Goal: Information Seeking & Learning: Learn about a topic

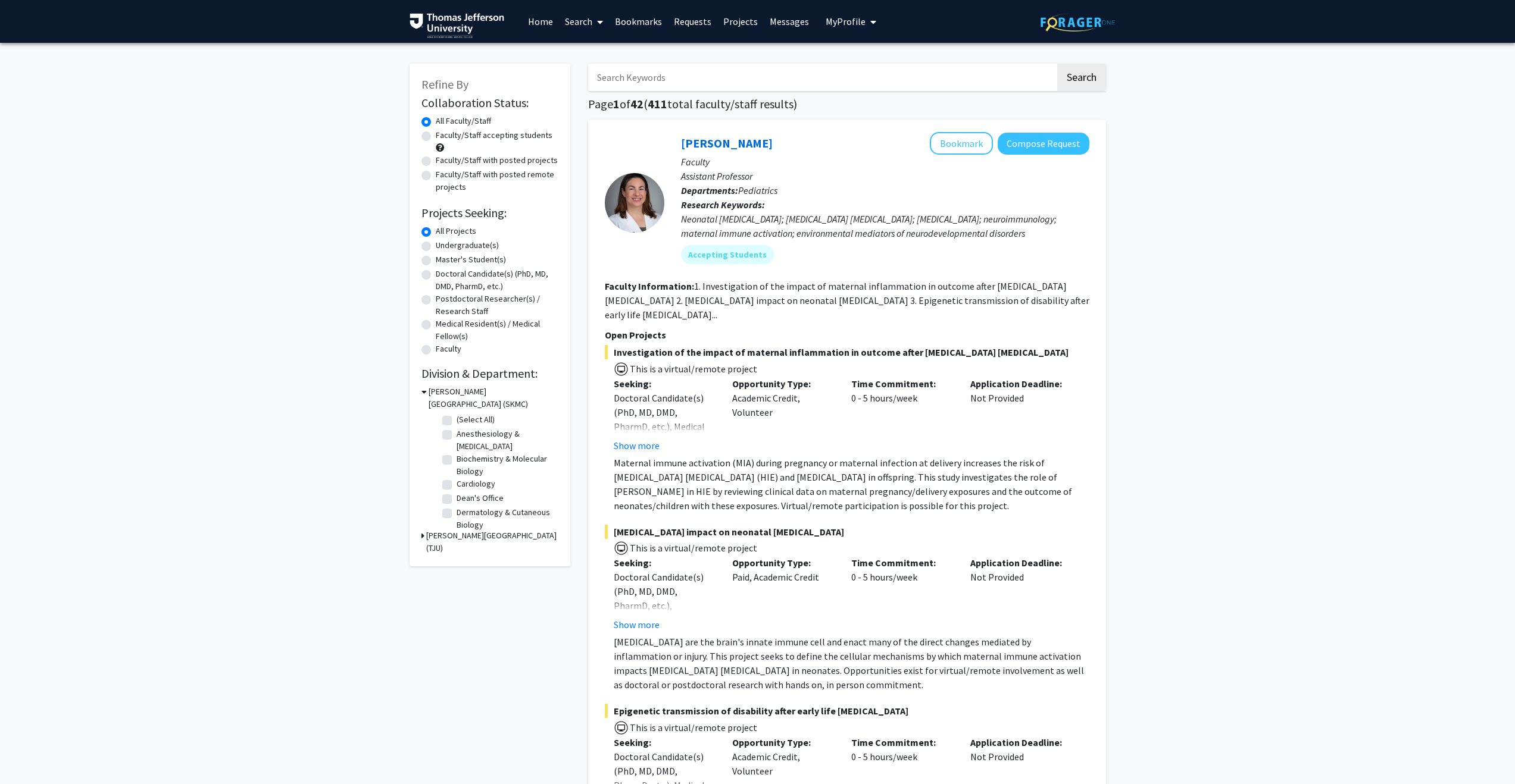
click at [432, 138] on div "Faculty/Staff accepting students" at bounding box center [489, 142] width 137 height 25
click at [436, 136] on label "Faculty/Staff accepting students" at bounding box center [494, 135] width 117 height 12
click at [436, 136] on input "Faculty/Staff accepting students" at bounding box center [439, 133] width 7 height 7
radio input "true"
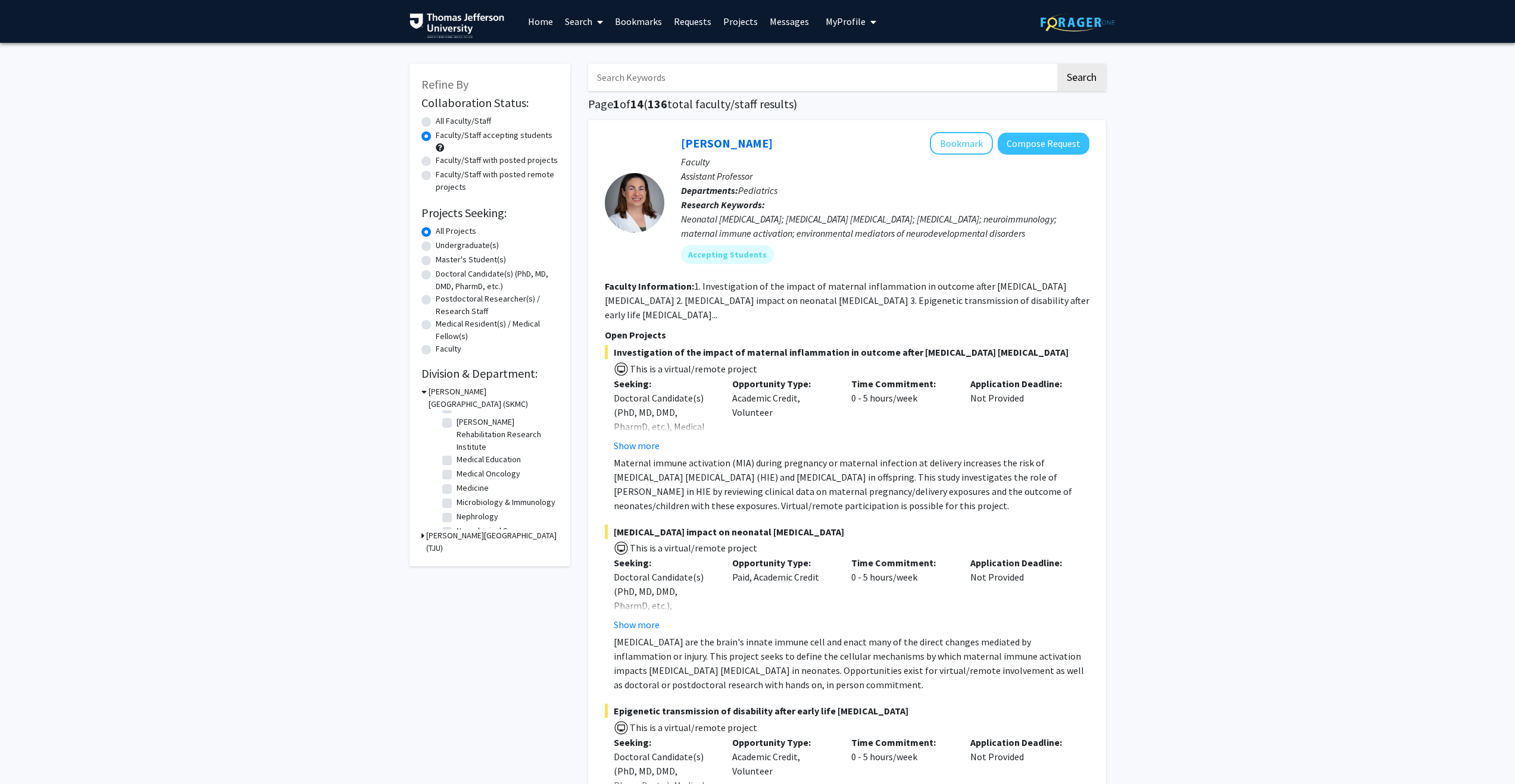
click at [457, 474] on label "Medical Oncology" at bounding box center [488, 473] width 64 height 12
click at [457, 474] on input "Medical Oncology" at bounding box center [460, 471] width 7 height 7
checkbox input "true"
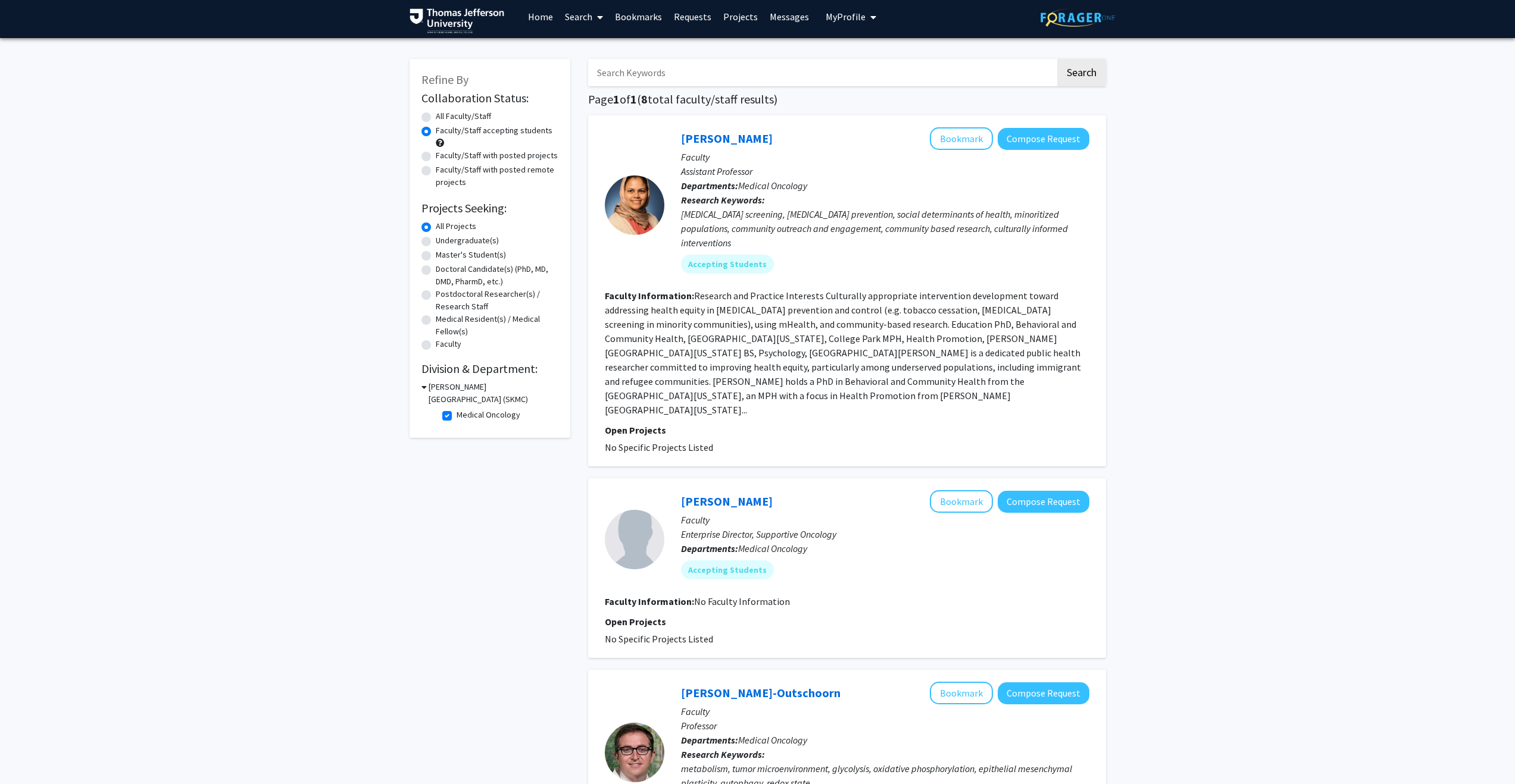
scroll to position [6, 0]
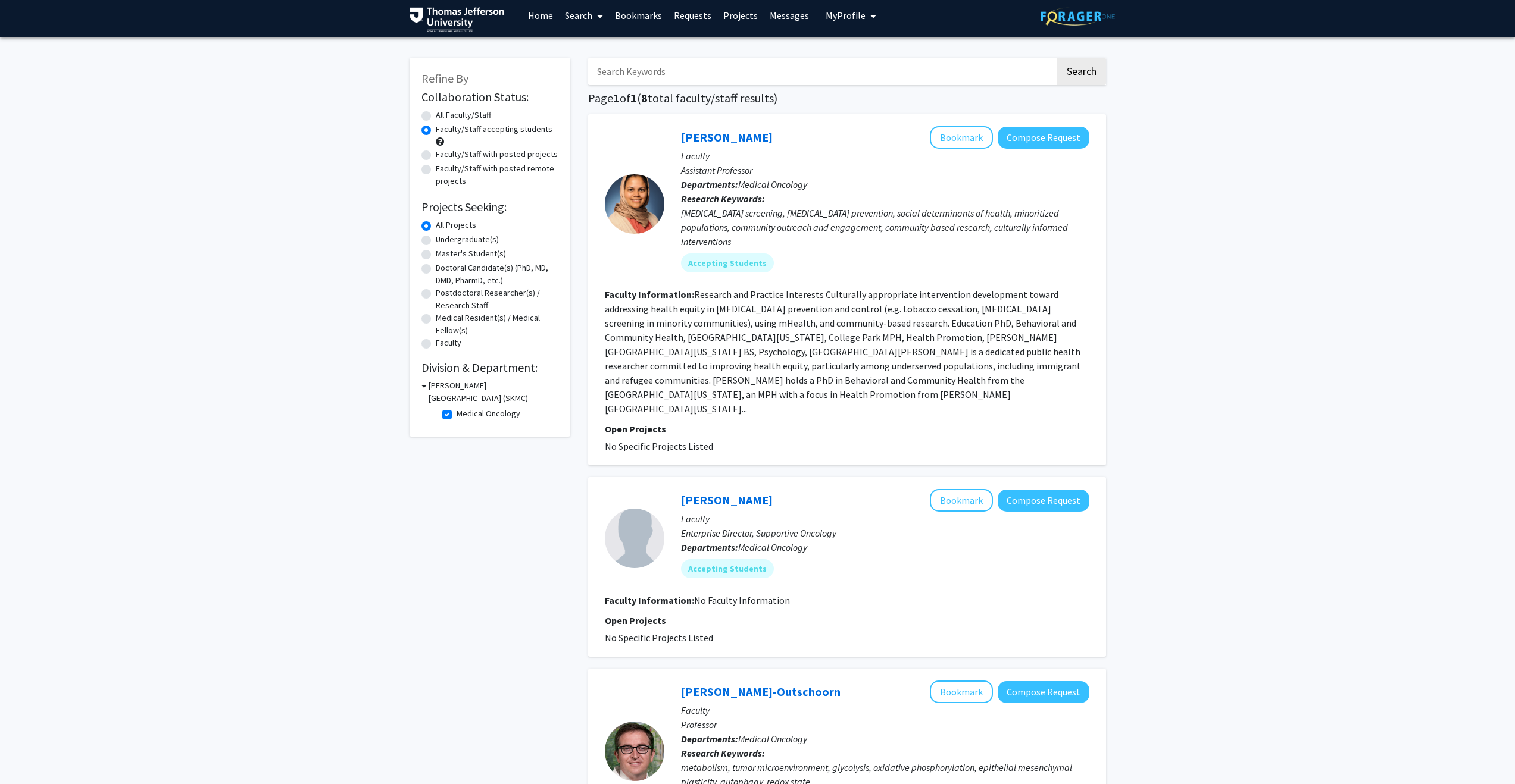
click at [457, 411] on label "Medical Oncology" at bounding box center [488, 414] width 64 height 12
click at [457, 411] on input "Medical Oncology" at bounding box center [460, 411] width 7 height 7
checkbox input "false"
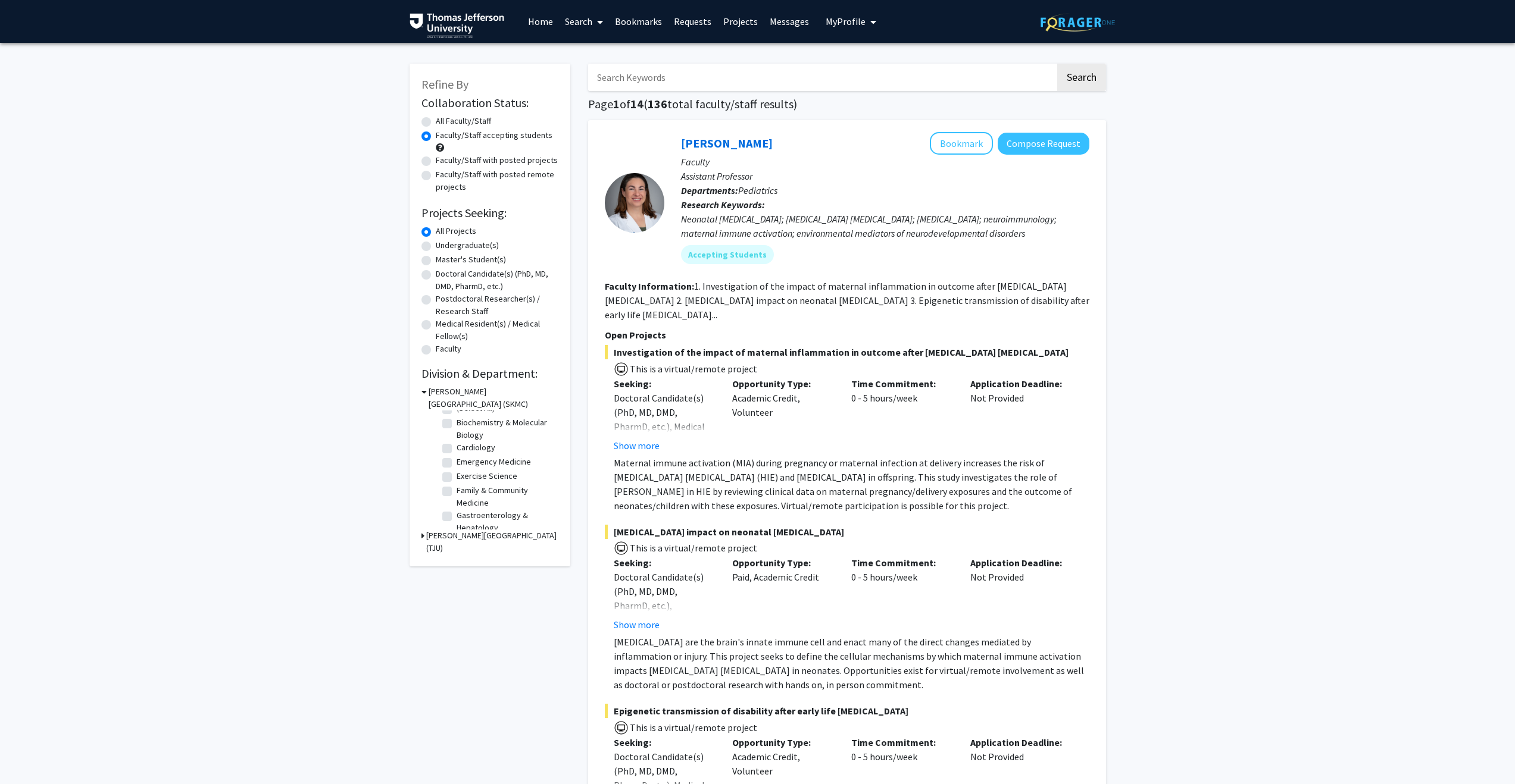
scroll to position [36, 0]
click at [457, 451] on label "Exercise Science" at bounding box center [487, 451] width 61 height 12
click at [457, 451] on input "Exercise Science" at bounding box center [460, 448] width 7 height 7
checkbox input "true"
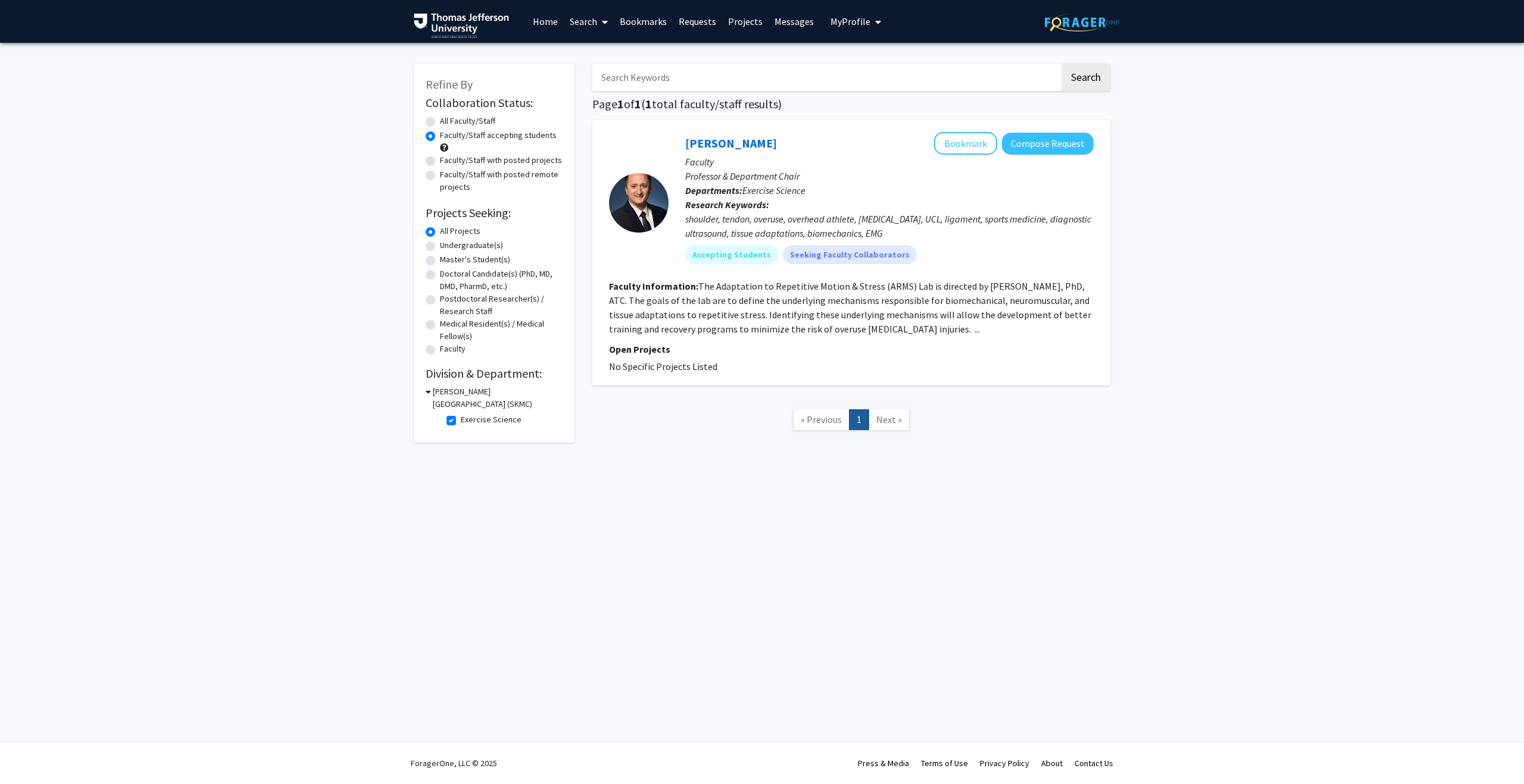
click at [930, 332] on fg-read-more "The Adaptation to Repetitive Motion & Stress (ARMS) Lab is directed by [PERSON_…" at bounding box center [851, 307] width 483 height 55
click at [440, 162] on label "Faculty/Staff with posted projects" at bounding box center [501, 160] width 122 height 12
click at [440, 162] on input "Faculty/Staff with posted projects" at bounding box center [444, 157] width 7 height 7
radio input "true"
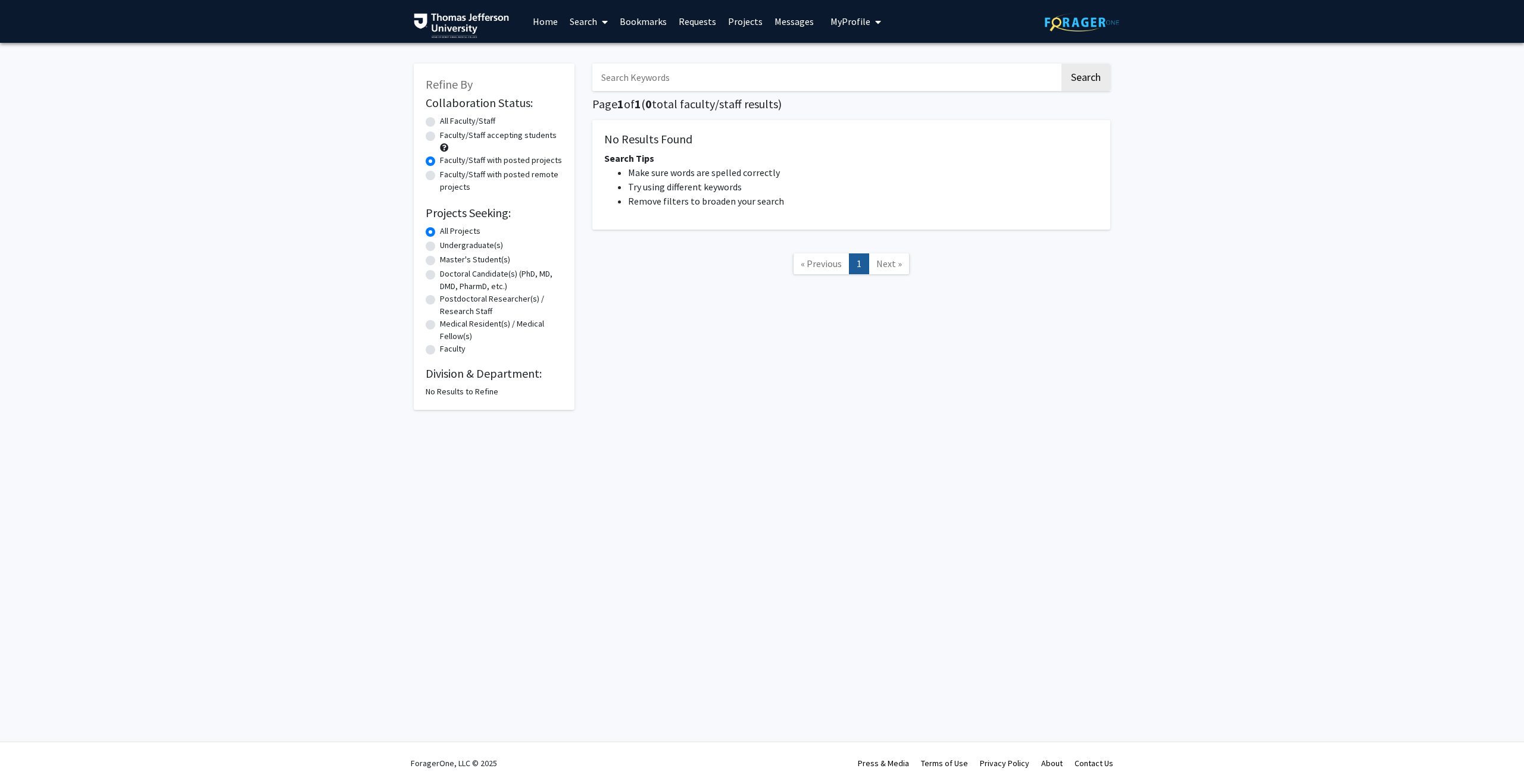
click at [440, 136] on label "Faculty/Staff accepting students" at bounding box center [498, 135] width 117 height 12
click at [440, 136] on input "Faculty/Staff accepting students" at bounding box center [444, 133] width 7 height 7
radio input "true"
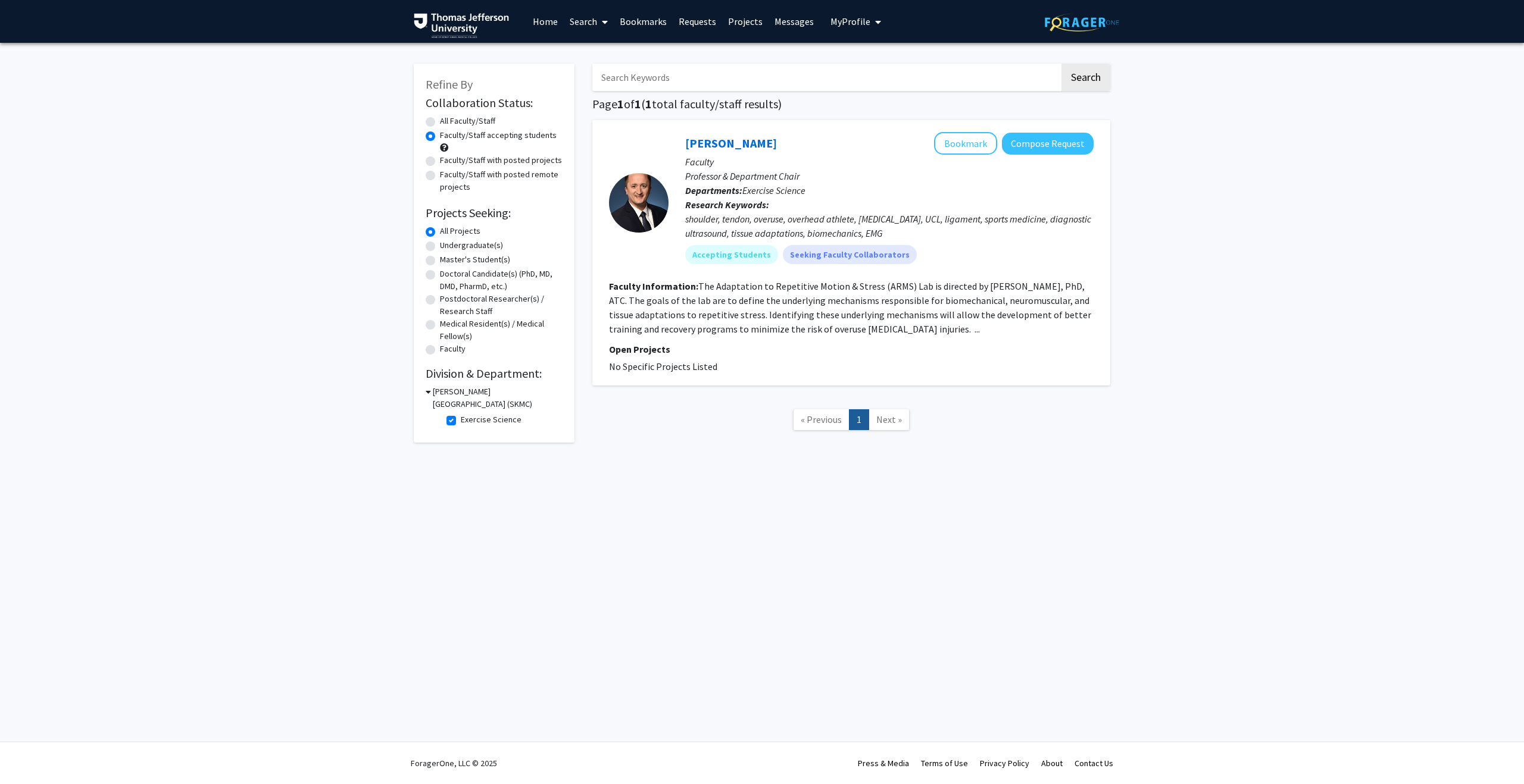
click at [461, 419] on label "Exercise Science" at bounding box center [491, 419] width 61 height 12
click at [461, 419] on input "Exercise Science" at bounding box center [464, 417] width 7 height 7
checkbox input "false"
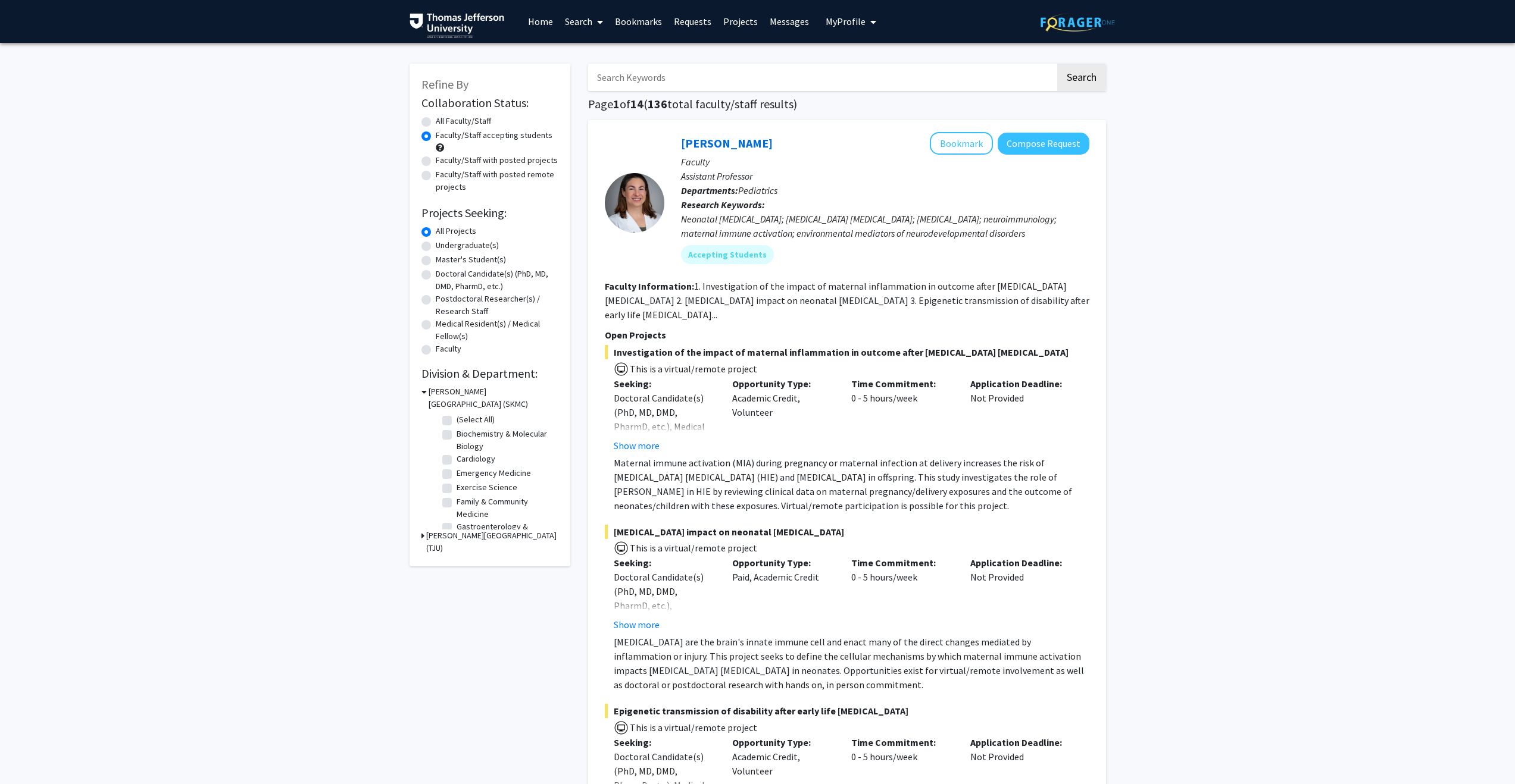
click at [436, 163] on label "Faculty/Staff with posted projects" at bounding box center [497, 160] width 122 height 12
click at [436, 162] on input "Faculty/Staff with posted projects" at bounding box center [439, 157] width 7 height 7
radio input "true"
click at [457, 466] on label "Orthopaedic Surgery" at bounding box center [494, 465] width 75 height 12
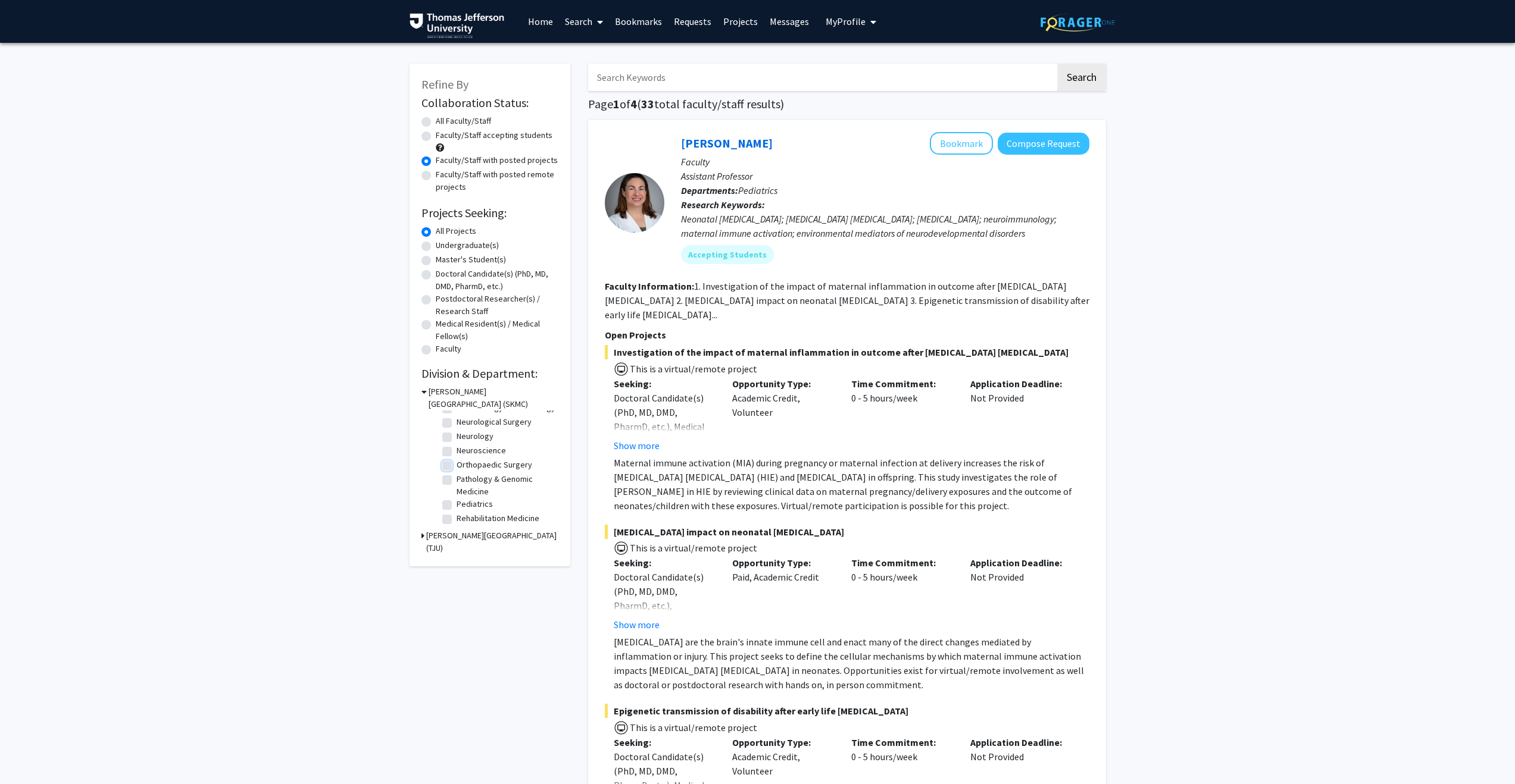
click at [457, 466] on input "Orthopaedic Surgery" at bounding box center [460, 462] width 7 height 7
checkbox input "true"
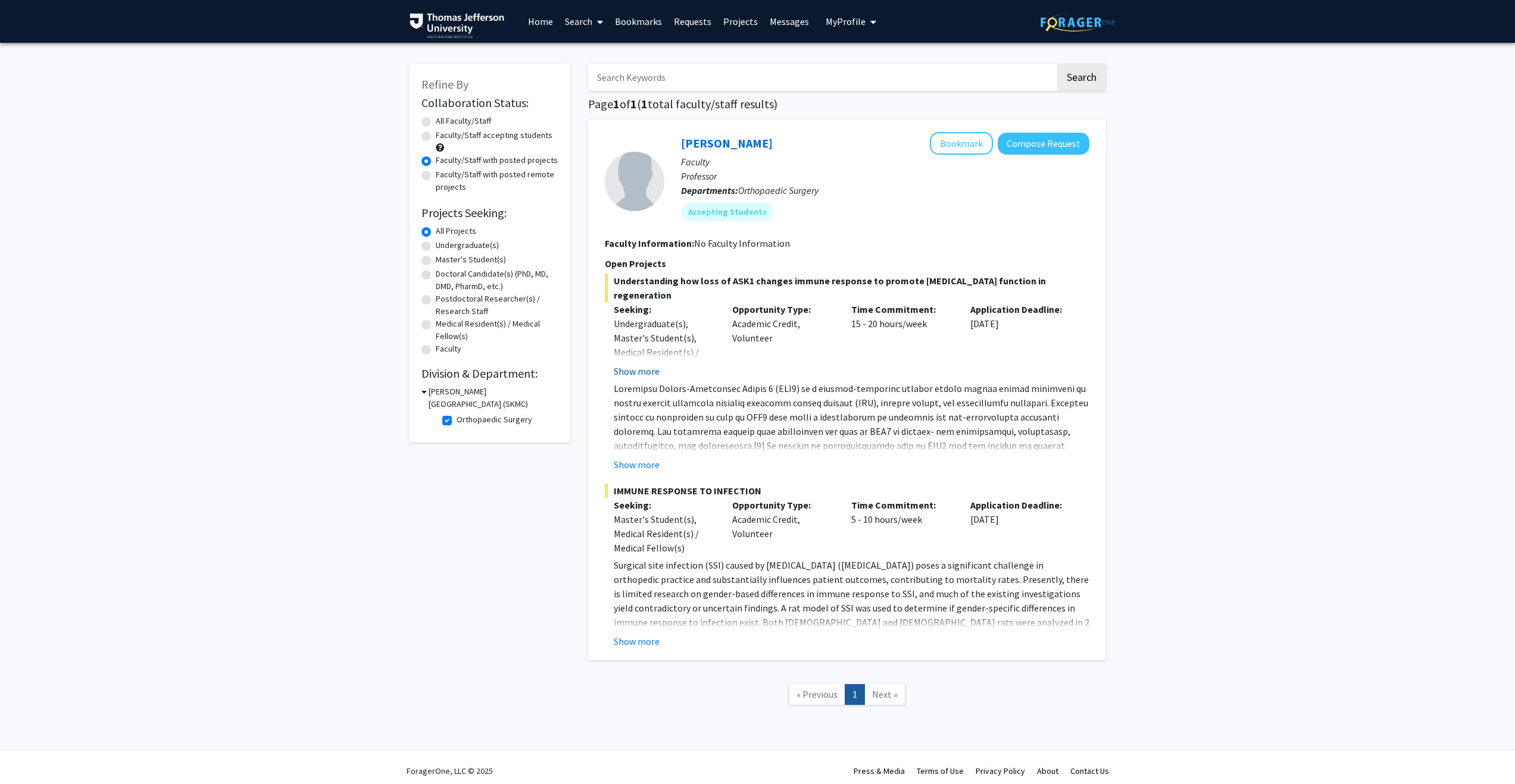
click at [635, 371] on button "Show more" at bounding box center [636, 370] width 46 height 14
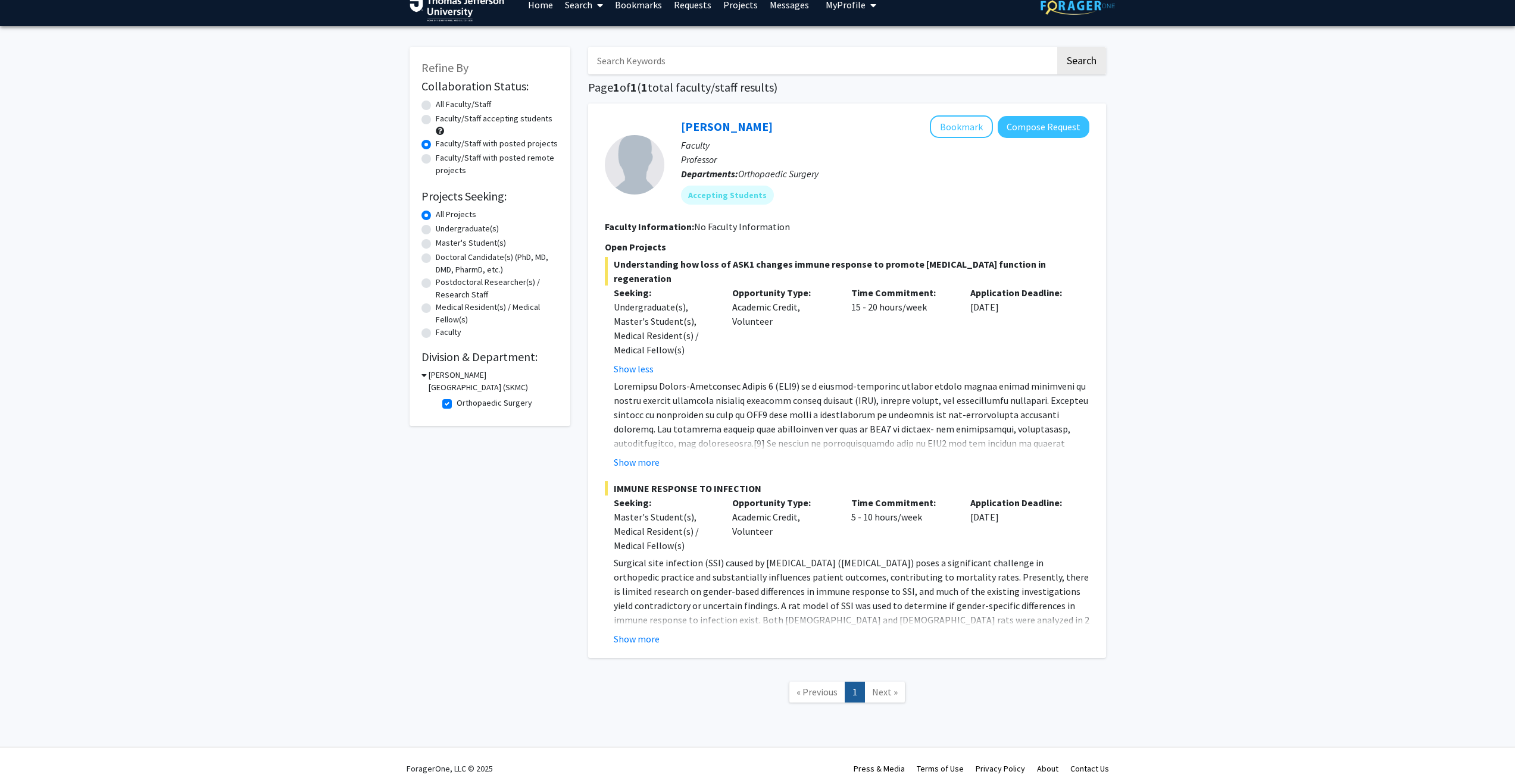
scroll to position [22, 0]
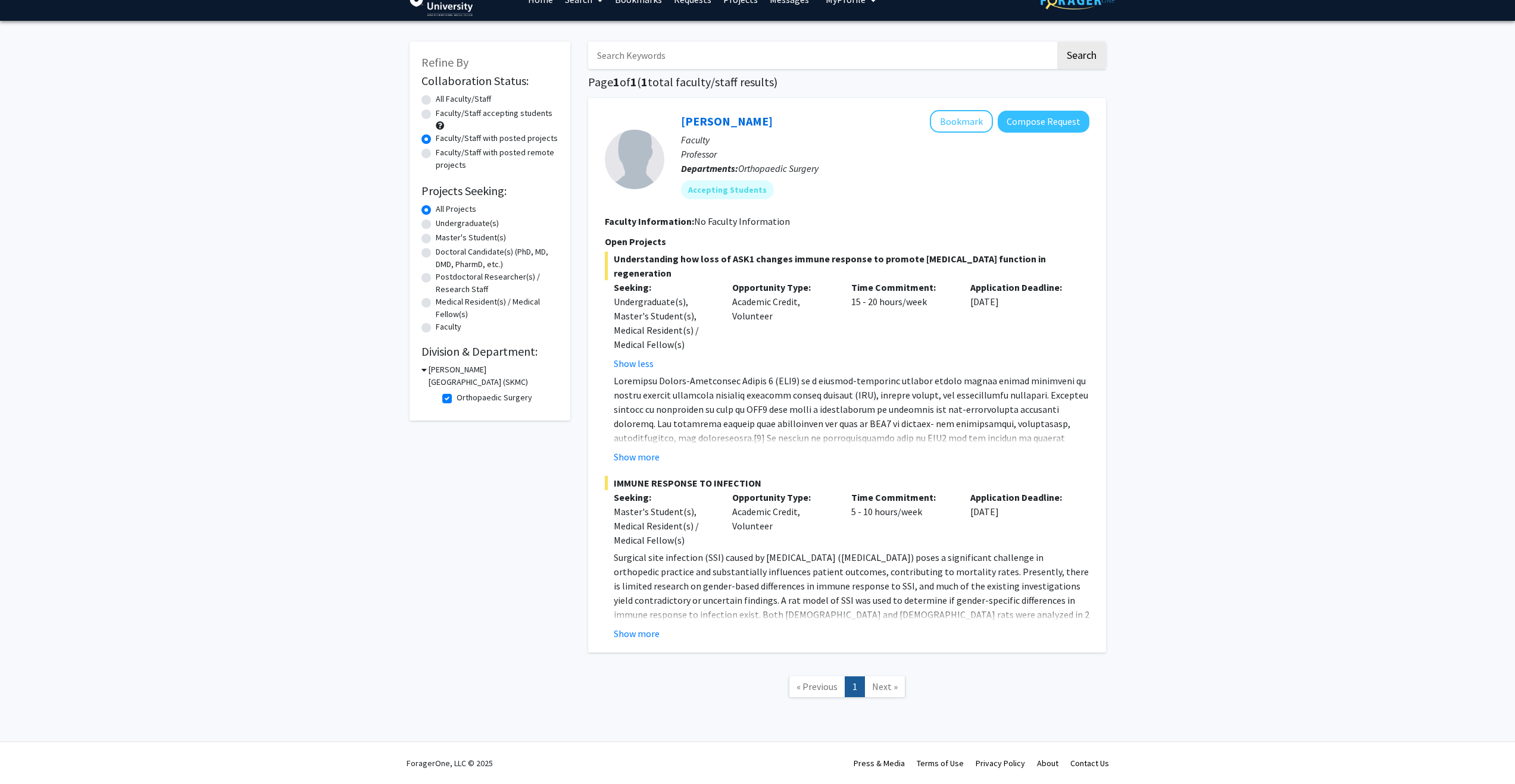
click at [457, 398] on label "Orthopaedic Surgery" at bounding box center [494, 397] width 75 height 12
click at [457, 398] on input "Orthopaedic Surgery" at bounding box center [460, 394] width 7 height 7
checkbox input "false"
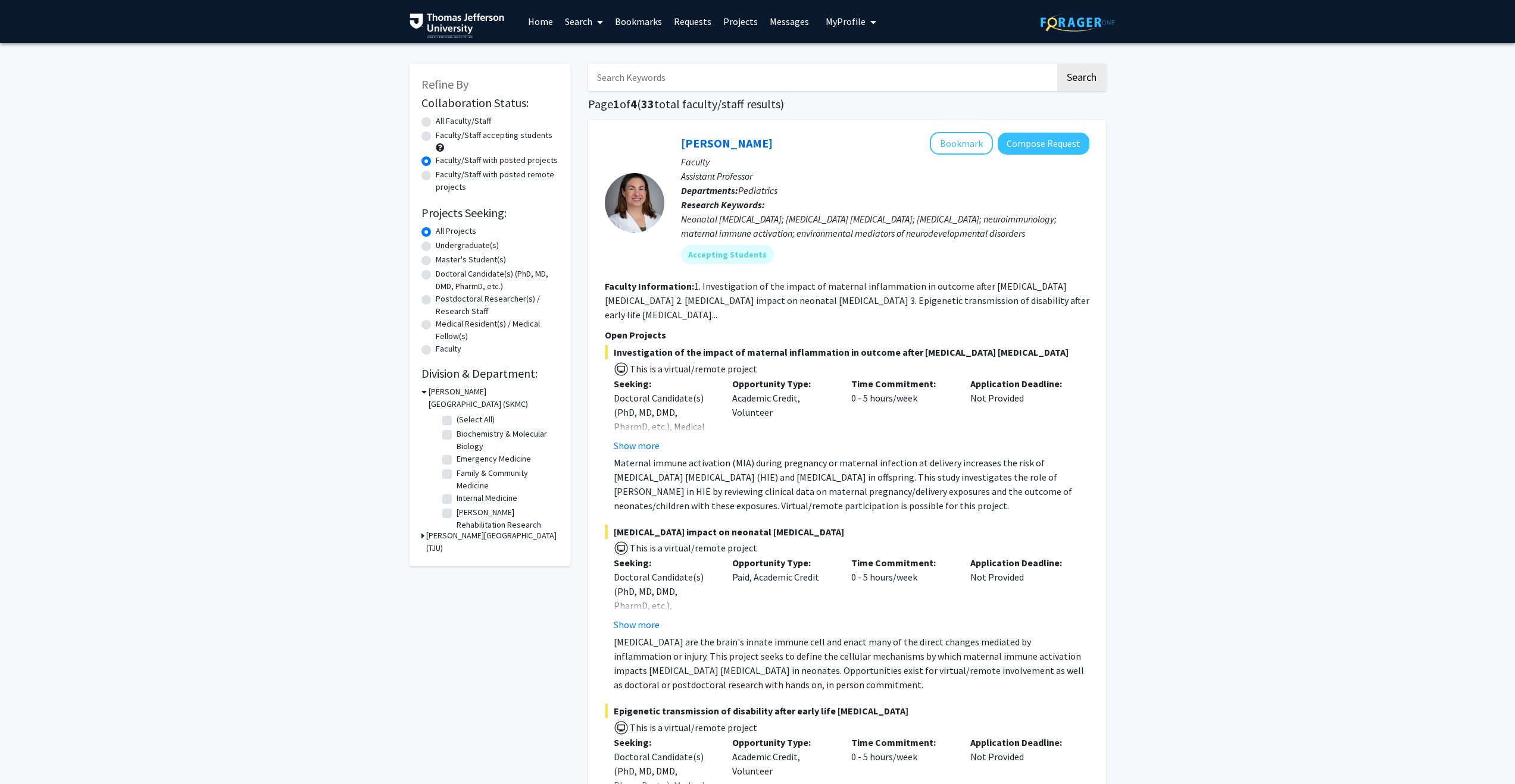
click at [436, 134] on label "Faculty/Staff accepting students" at bounding box center [494, 135] width 117 height 12
click at [436, 134] on input "Faculty/Staff accepting students" at bounding box center [439, 133] width 7 height 7
radio input "true"
click at [457, 486] on label "Orthopaedic Surgery" at bounding box center [494, 479] width 75 height 12
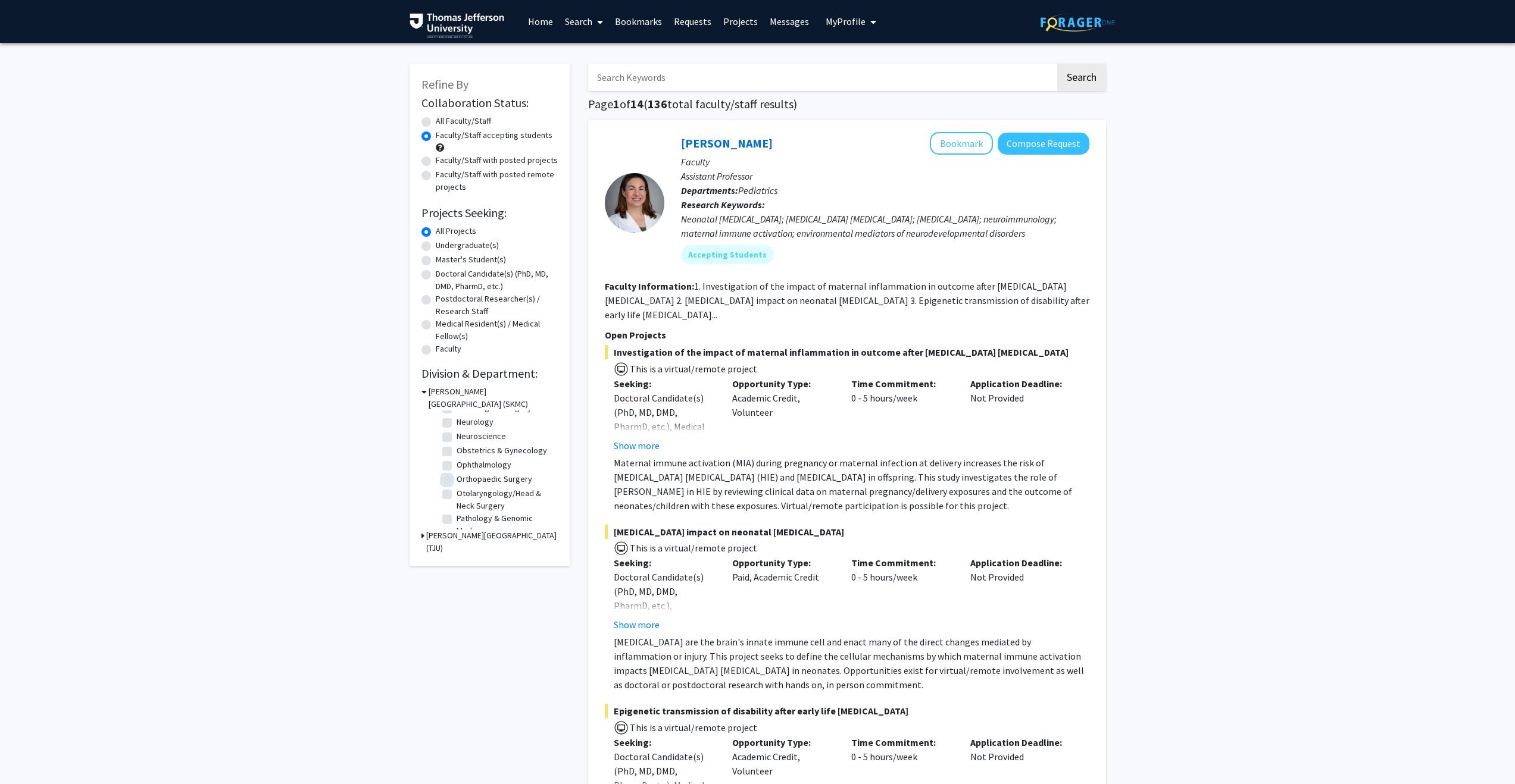
click at [457, 481] on input "Orthopaedic Surgery" at bounding box center [460, 477] width 7 height 7
checkbox input "true"
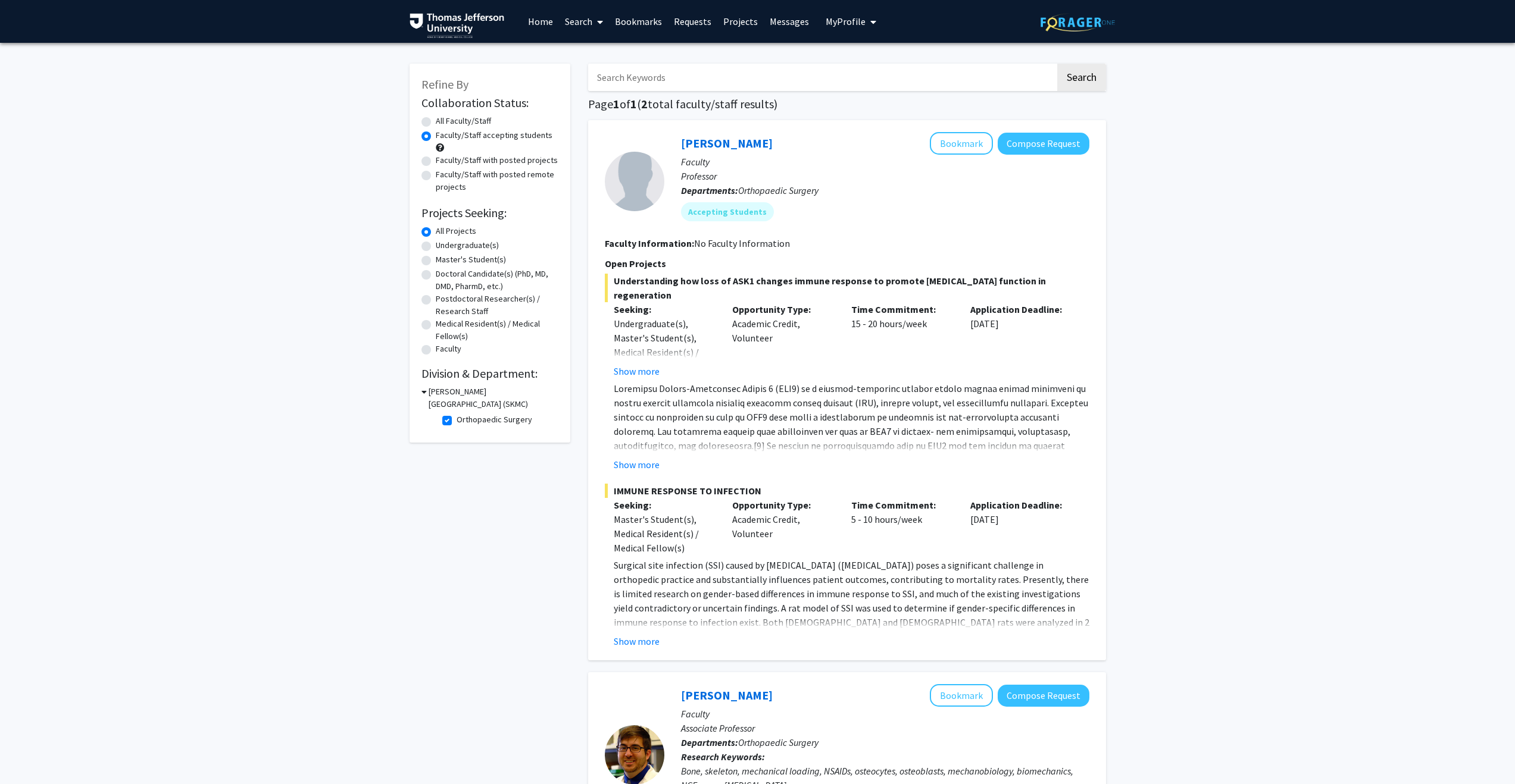
click at [657, 83] on input "Search Keywords" at bounding box center [822, 77] width 468 height 27
type input "[MEDICAL_DATA]"
click at [1057, 64] on button "Search" at bounding box center [1081, 77] width 49 height 27
radio input "true"
checkbox input "false"
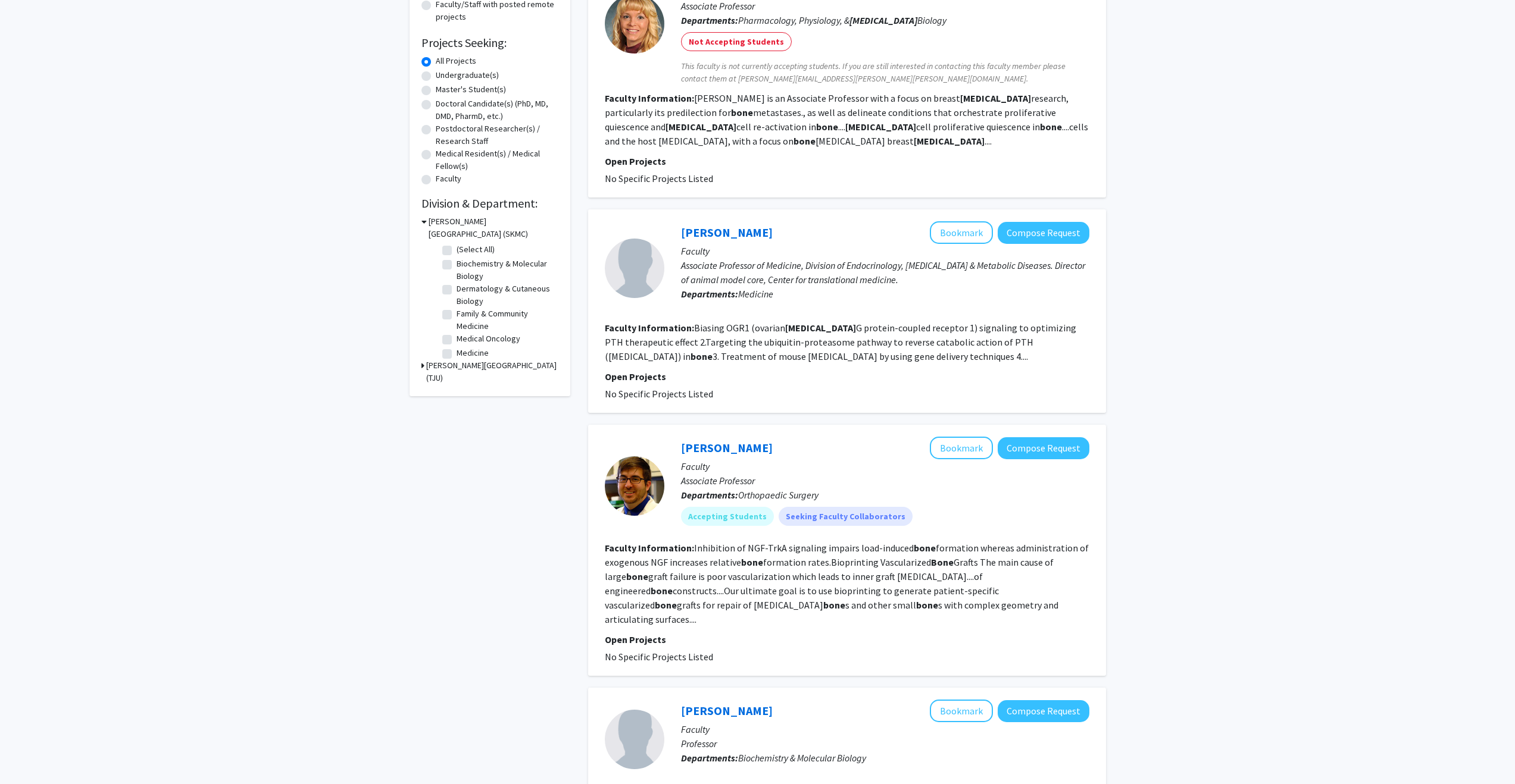
scroll to position [171, 0]
click at [711, 451] on link "[PERSON_NAME]" at bounding box center [726, 448] width 92 height 15
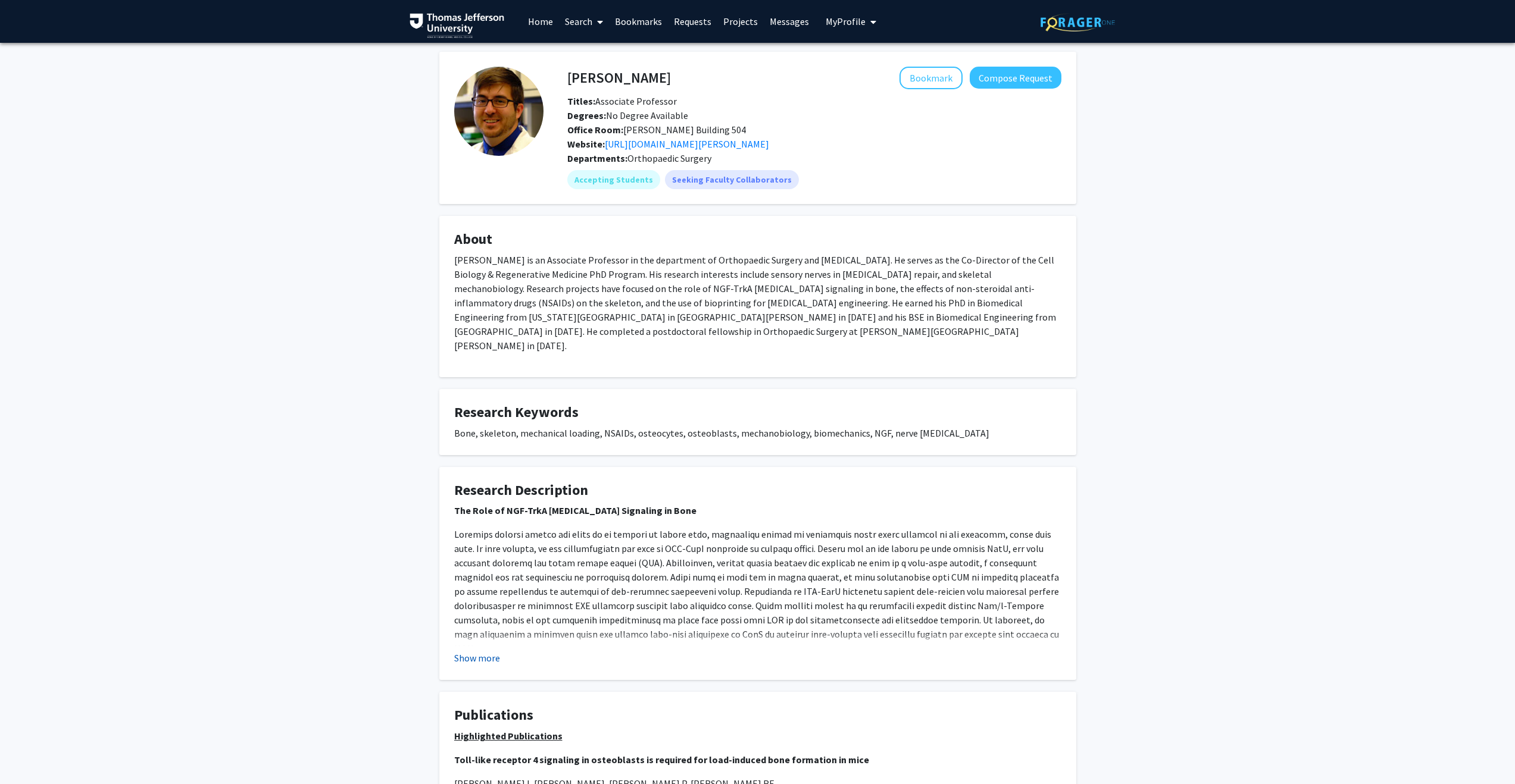
click at [469, 659] on button "Show more" at bounding box center [477, 658] width 46 height 14
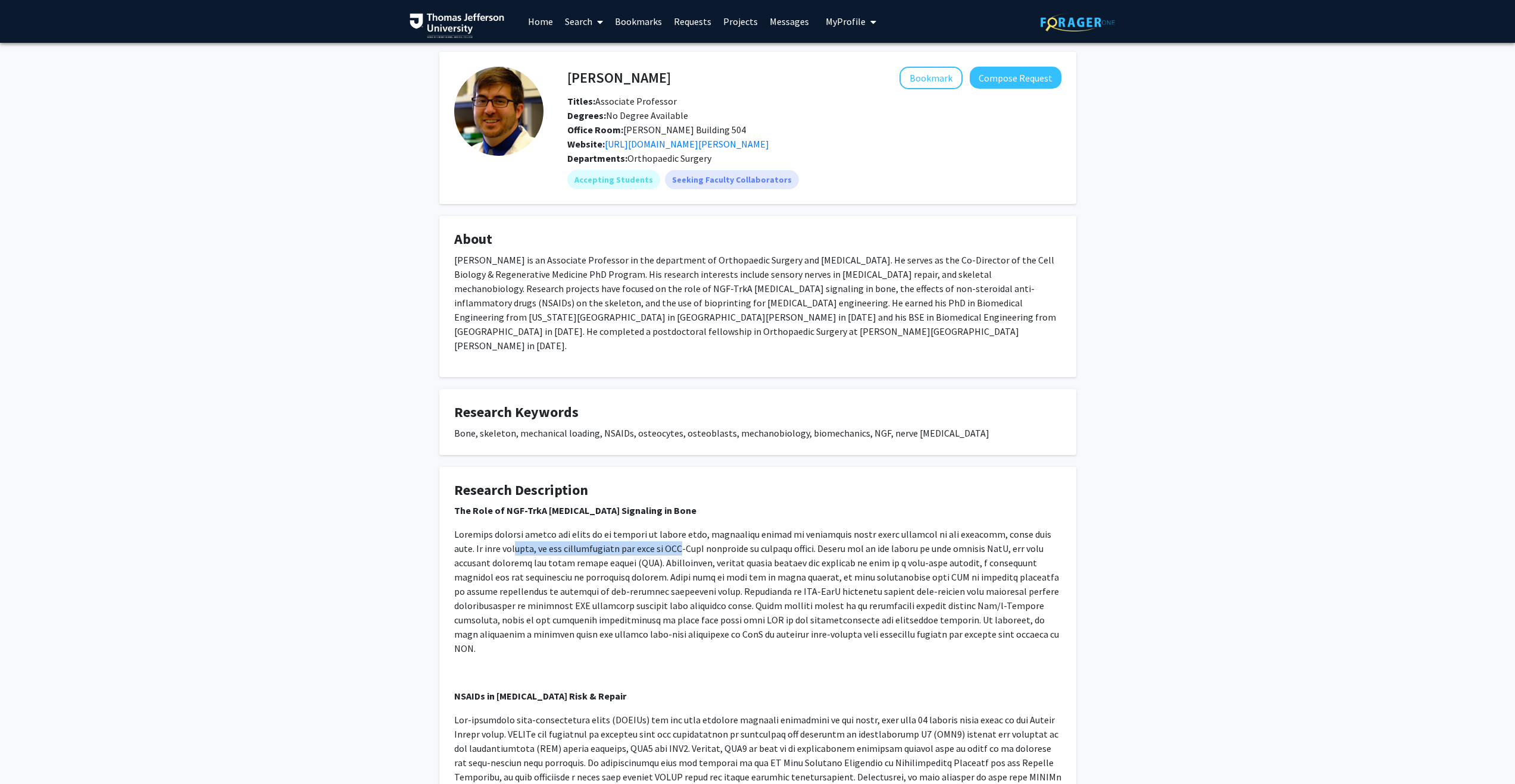
drag, startPoint x: 483, startPoint y: 553, endPoint x: 644, endPoint y: 549, distance: 161.0
click at [644, 549] on p at bounding box center [758, 591] width 607 height 128
drag, startPoint x: 823, startPoint y: 541, endPoint x: 960, endPoint y: 554, distance: 137.6
click at [960, 554] on p at bounding box center [758, 591] width 607 height 128
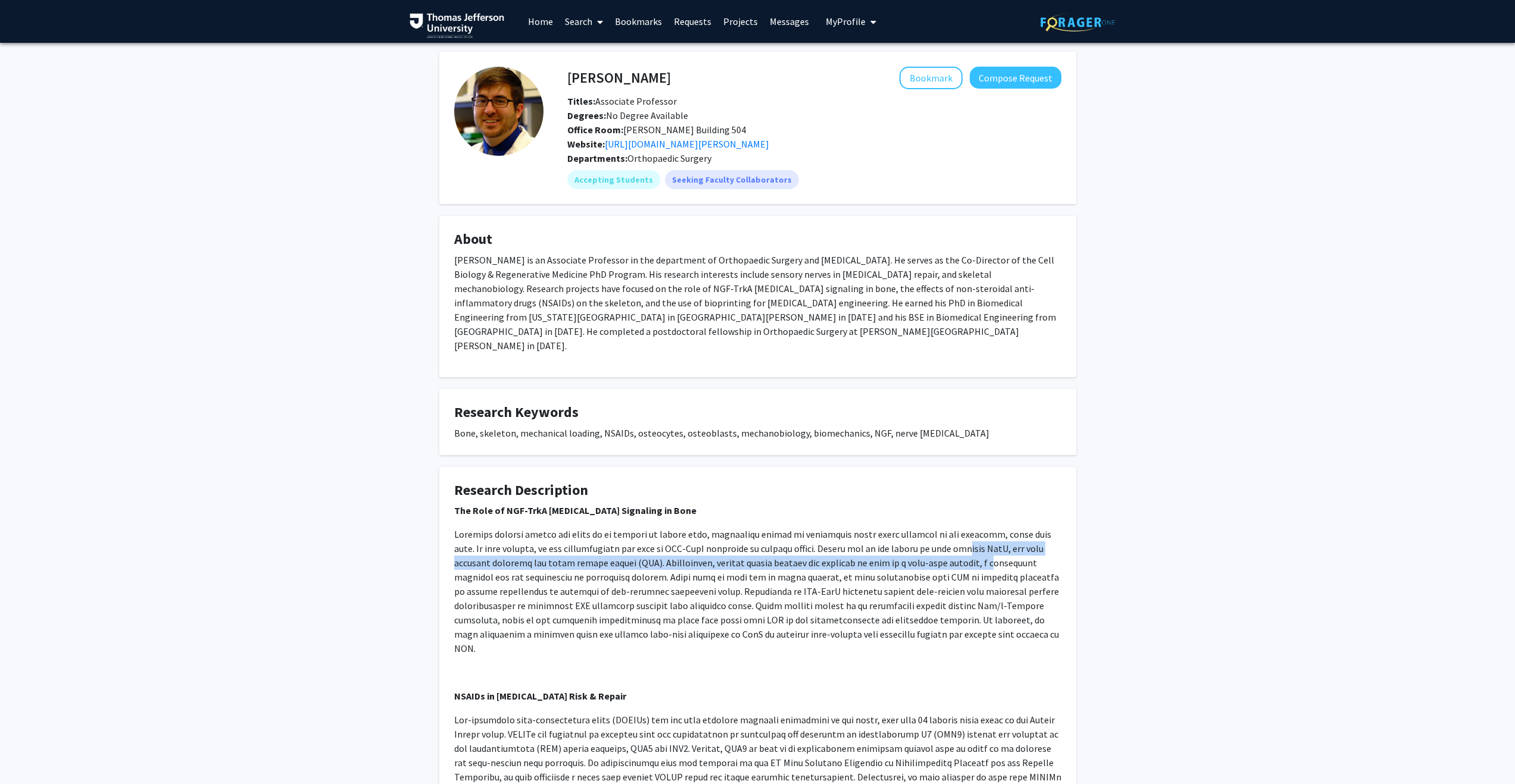
click at [913, 556] on p at bounding box center [758, 591] width 607 height 128
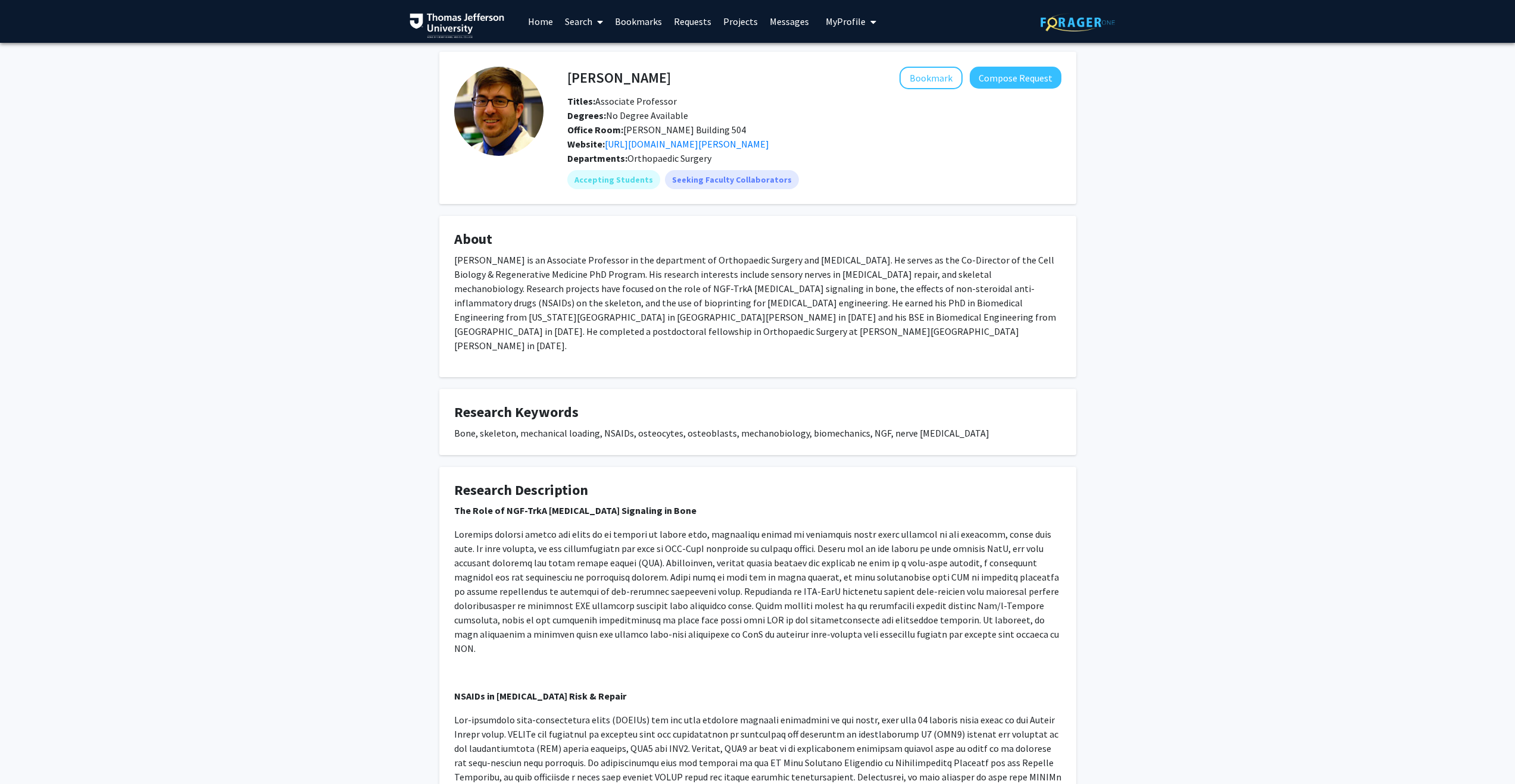
click at [694, 555] on p at bounding box center [758, 591] width 607 height 128
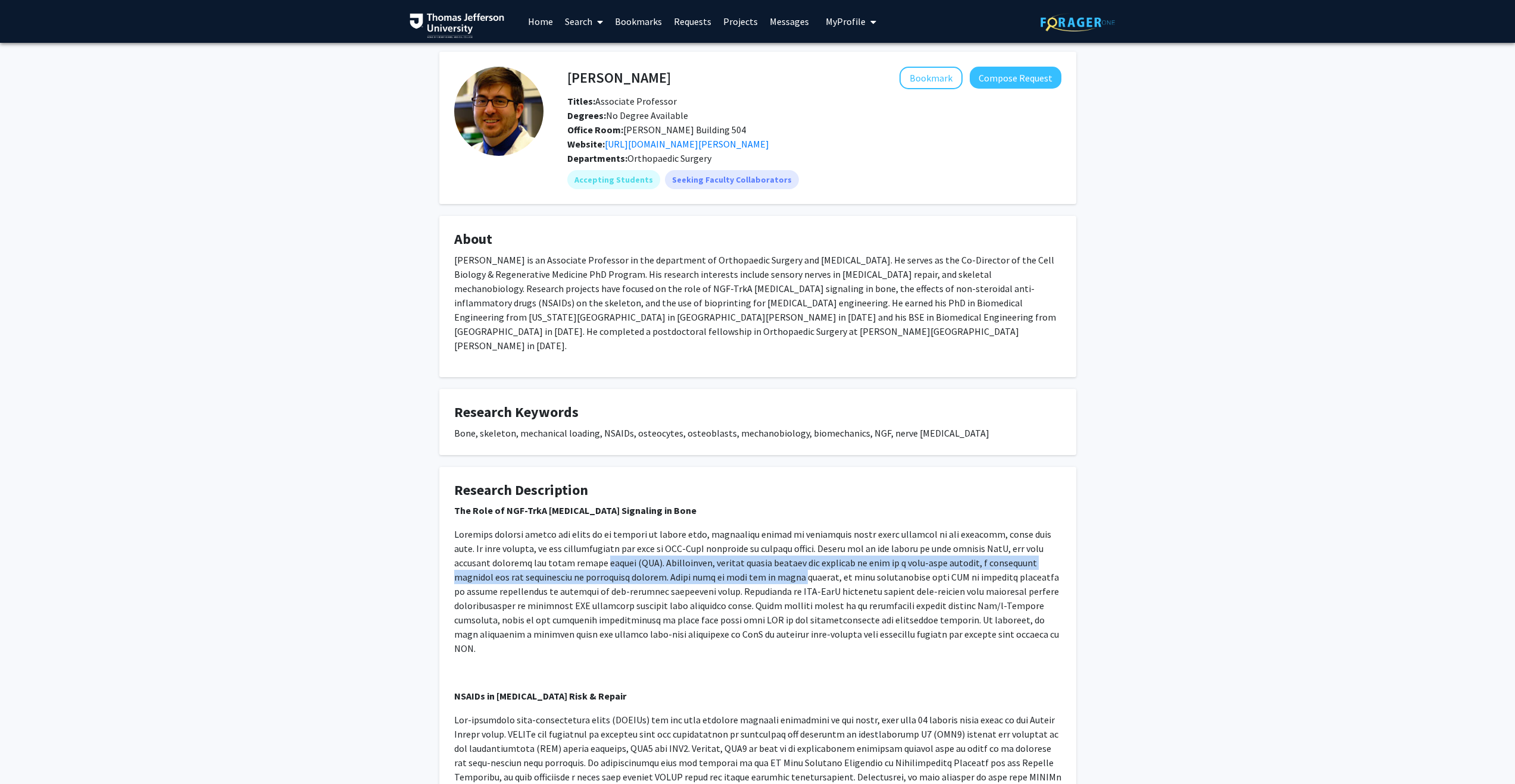
drag, startPoint x: 522, startPoint y: 564, endPoint x: 663, endPoint y: 573, distance: 141.3
click at [663, 573] on p at bounding box center [758, 591] width 607 height 128
click at [664, 572] on p at bounding box center [758, 591] width 607 height 128
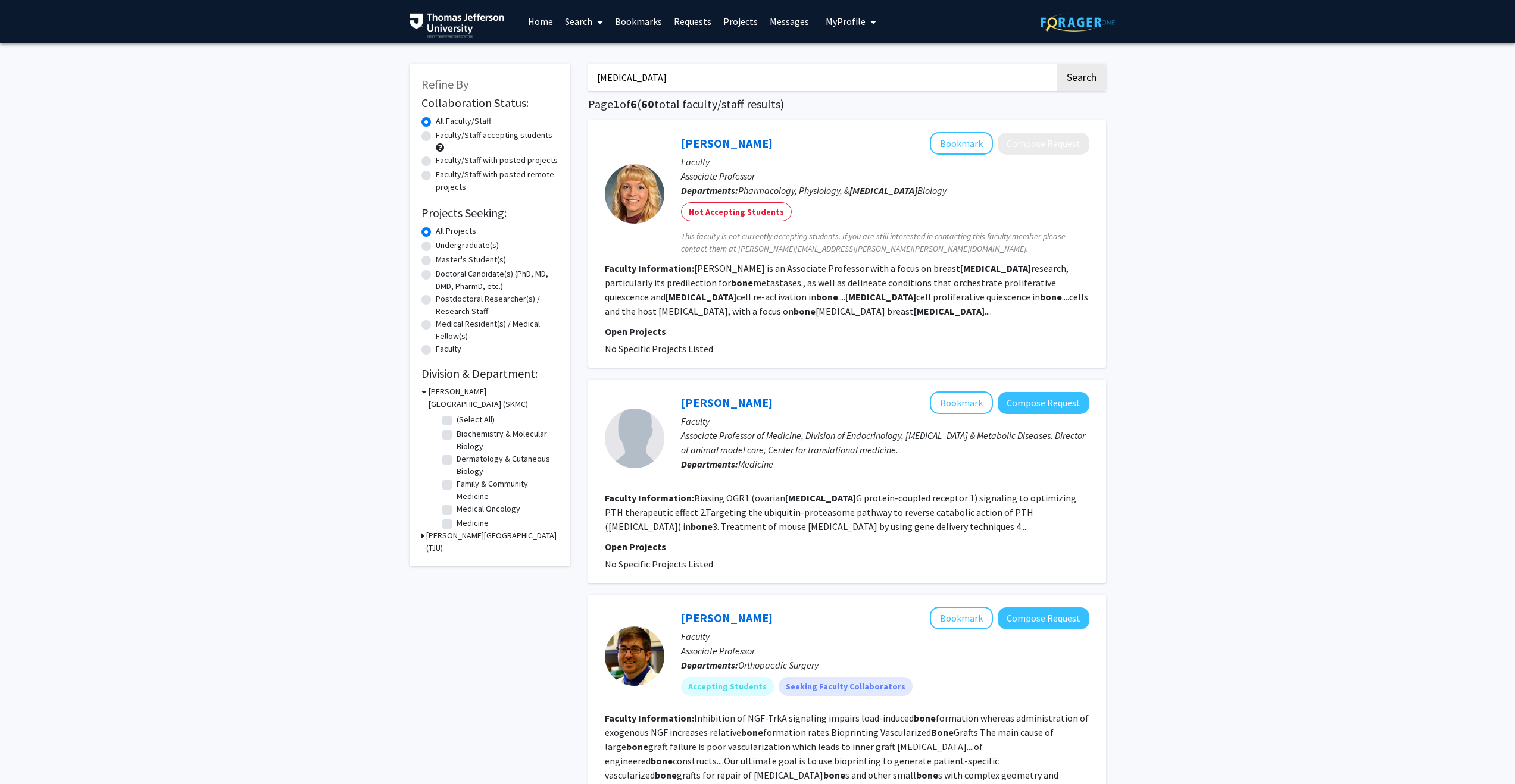
click at [622, 72] on input "[MEDICAL_DATA]" at bounding box center [822, 77] width 468 height 27
click at [622, 73] on input "[MEDICAL_DATA]" at bounding box center [822, 77] width 468 height 27
click at [436, 134] on label "Faculty/Staff accepting students" at bounding box center [494, 135] width 117 height 12
click at [436, 134] on input "Faculty/Staff accepting students" at bounding box center [439, 133] width 7 height 7
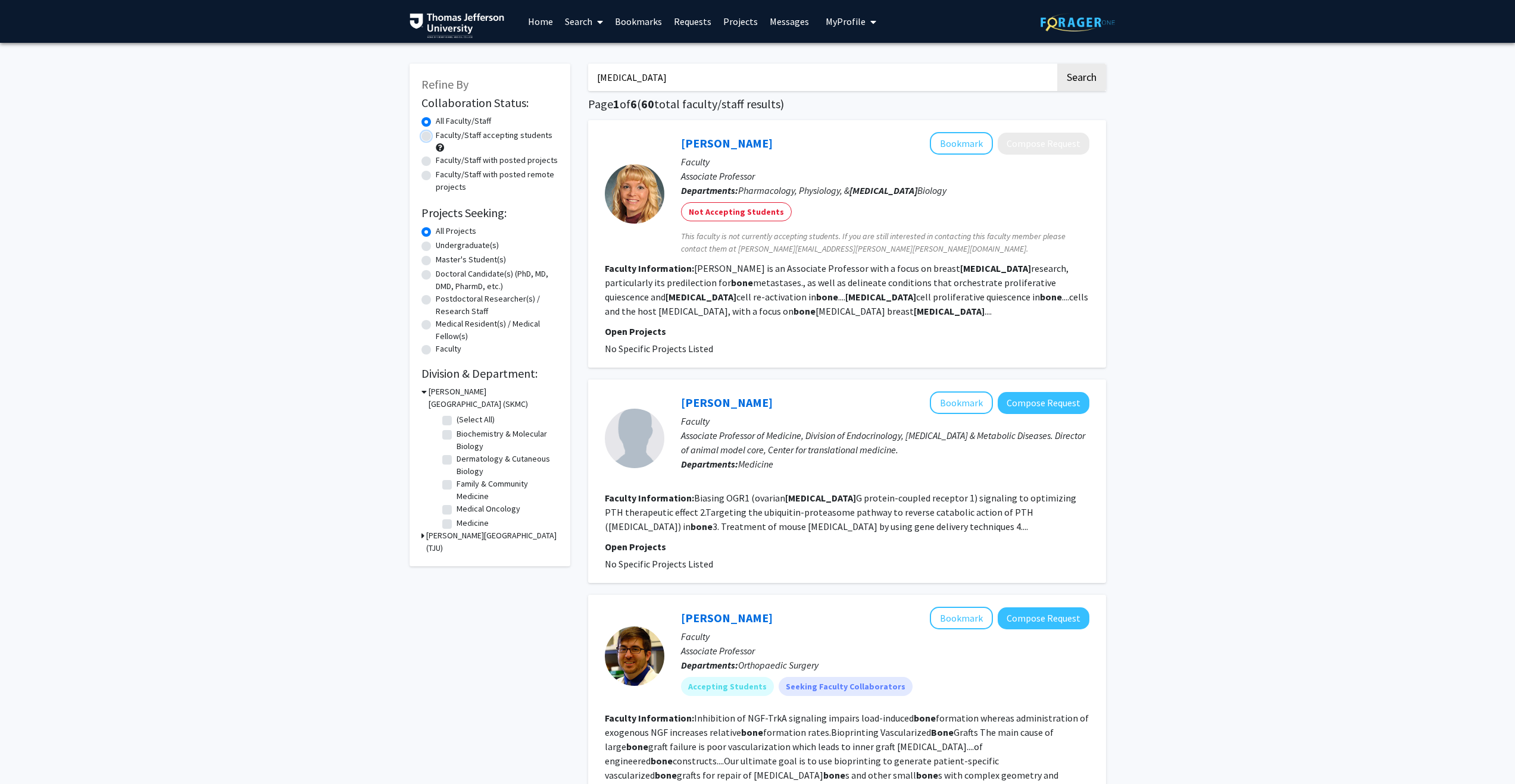
radio input "true"
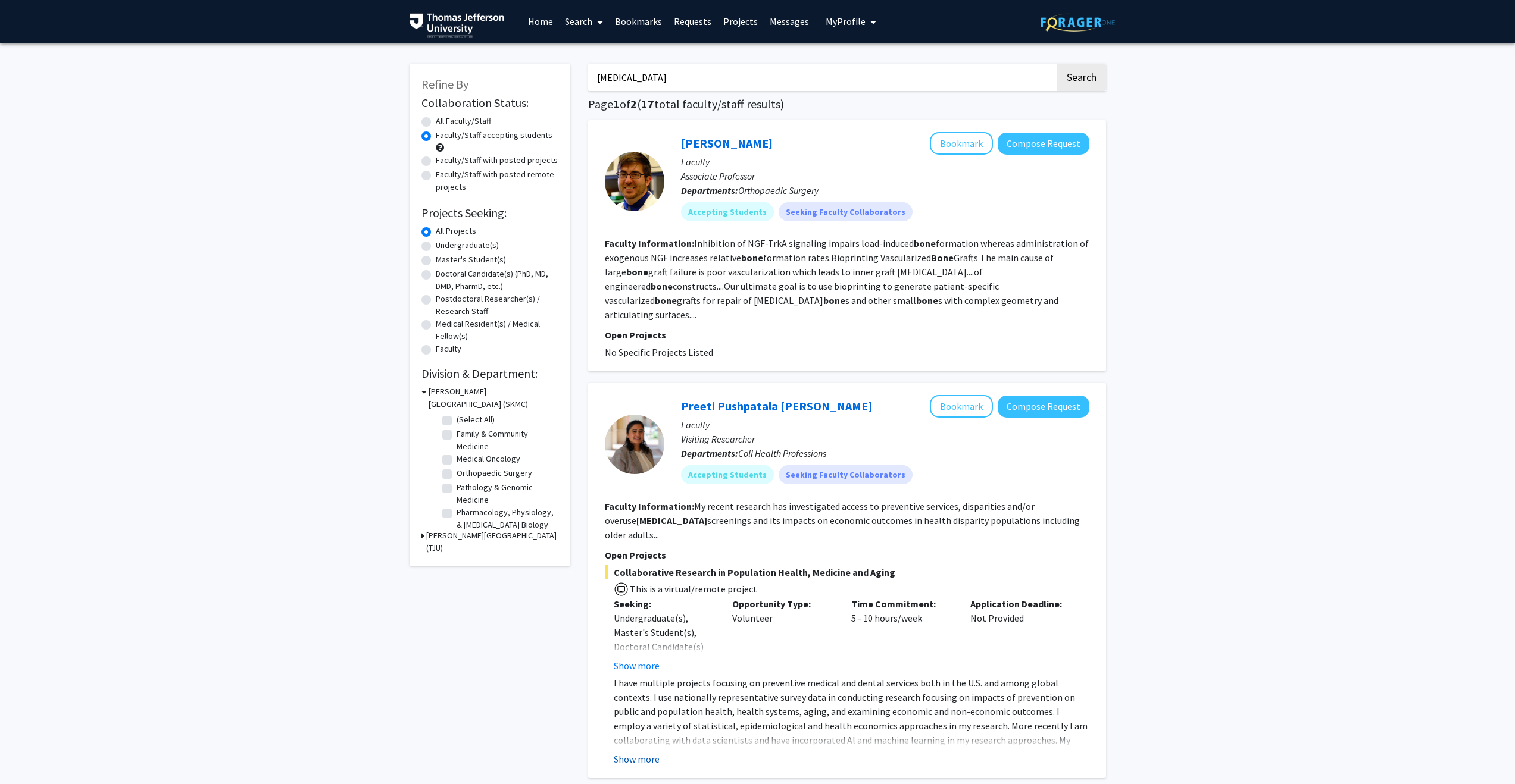
click at [637, 753] on button "Show more" at bounding box center [636, 759] width 46 height 14
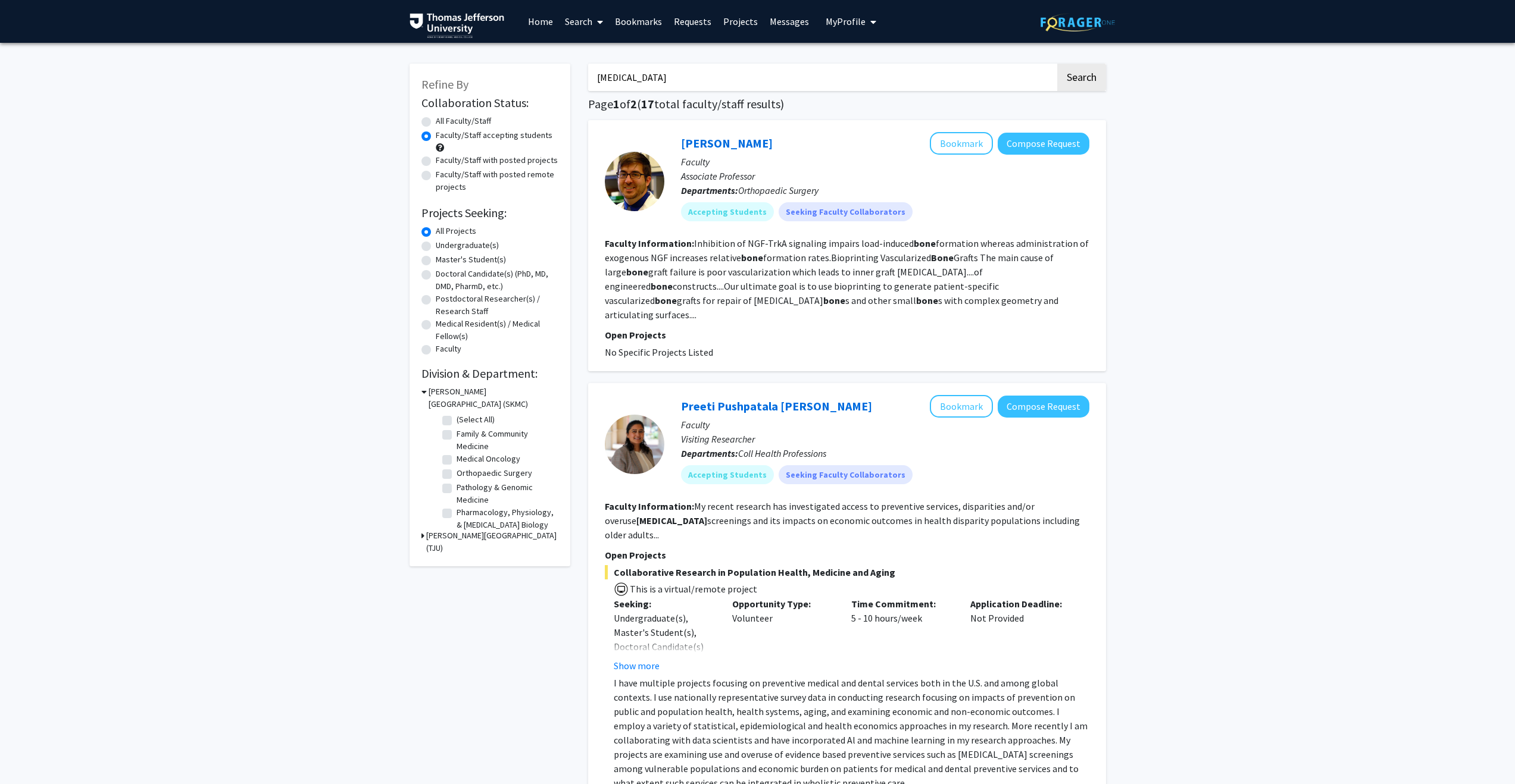
click at [631, 84] on input "[MEDICAL_DATA]" at bounding box center [822, 77] width 468 height 27
type input "bon"
click at [1057, 64] on button "Search" at bounding box center [1081, 77] width 49 height 27
radio input "true"
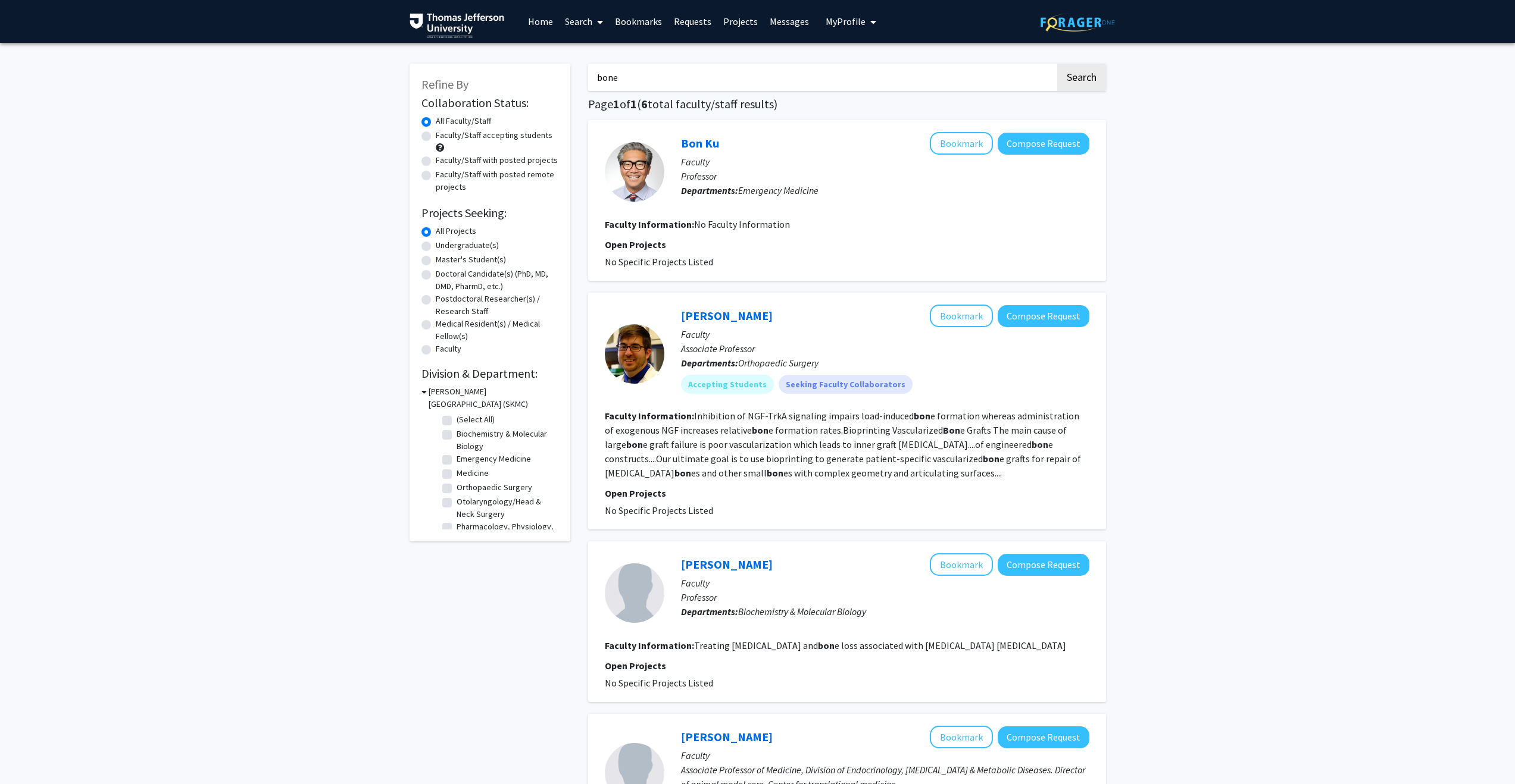
click at [1057, 64] on button "Search" at bounding box center [1081, 77] width 49 height 27
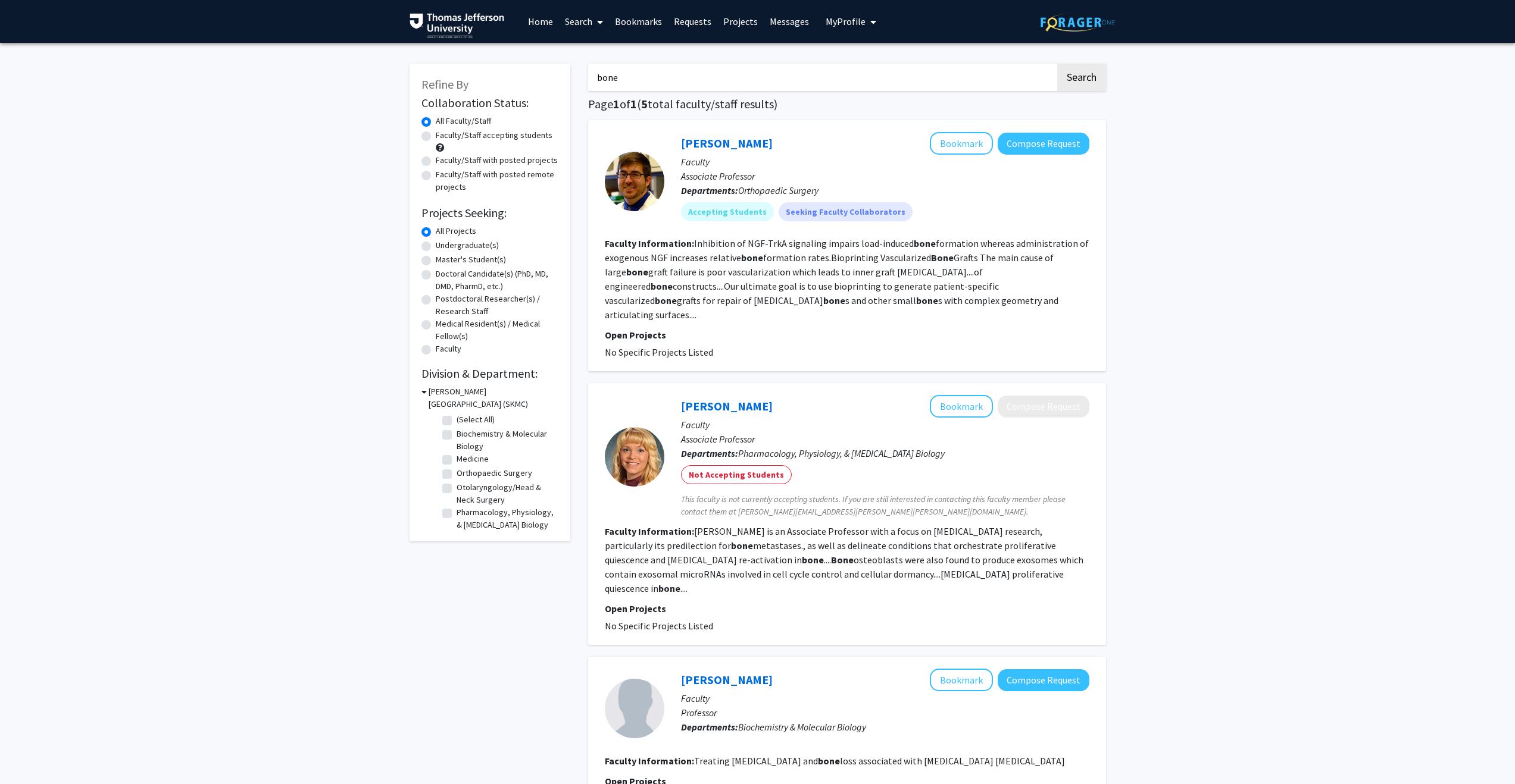
click at [626, 77] on input "bone" at bounding box center [822, 77] width 468 height 27
type input "[MEDICAL_DATA]"
click at [1057, 64] on button "Search" at bounding box center [1081, 77] width 49 height 27
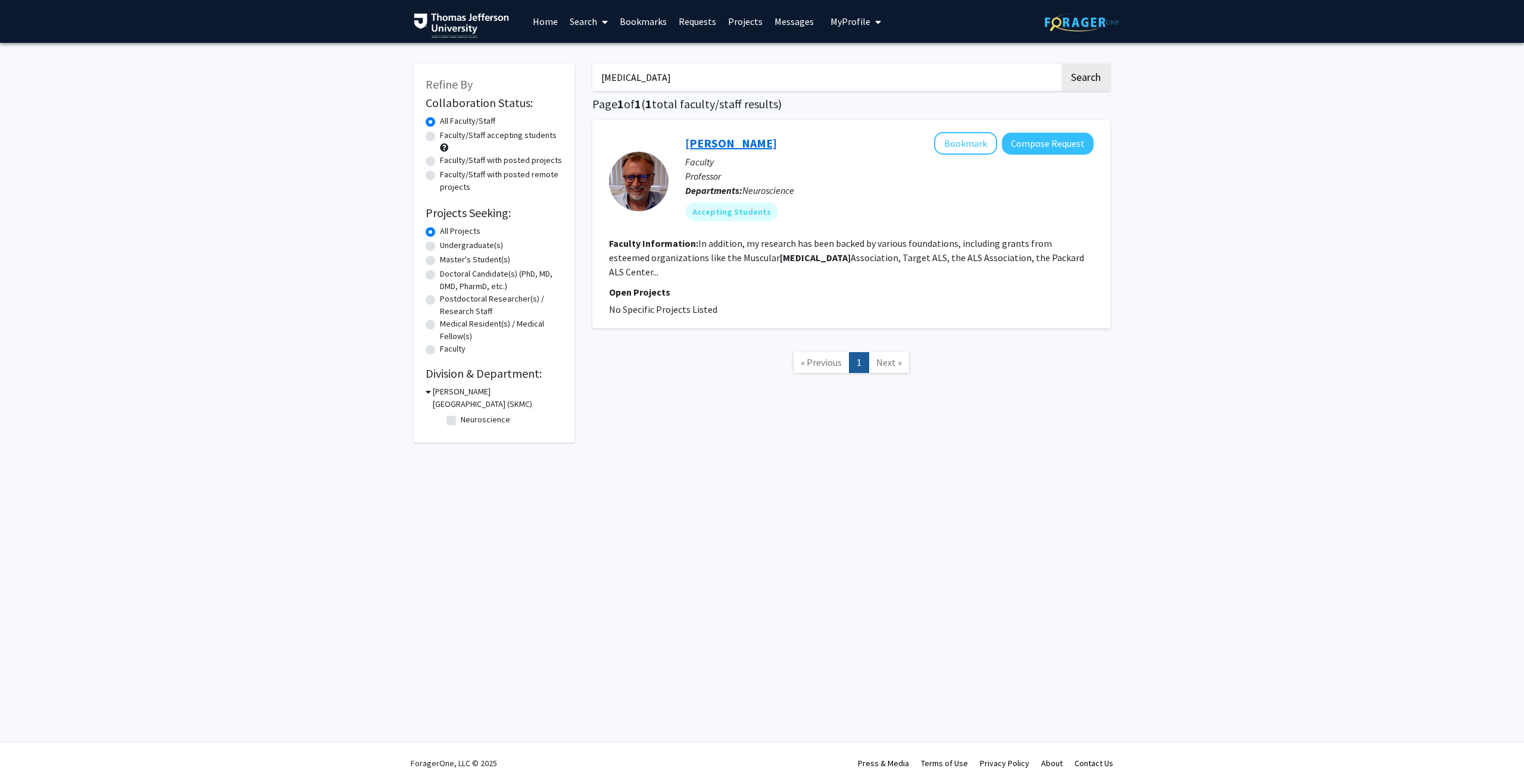
click at [702, 140] on link "[PERSON_NAME]" at bounding box center [730, 143] width 92 height 15
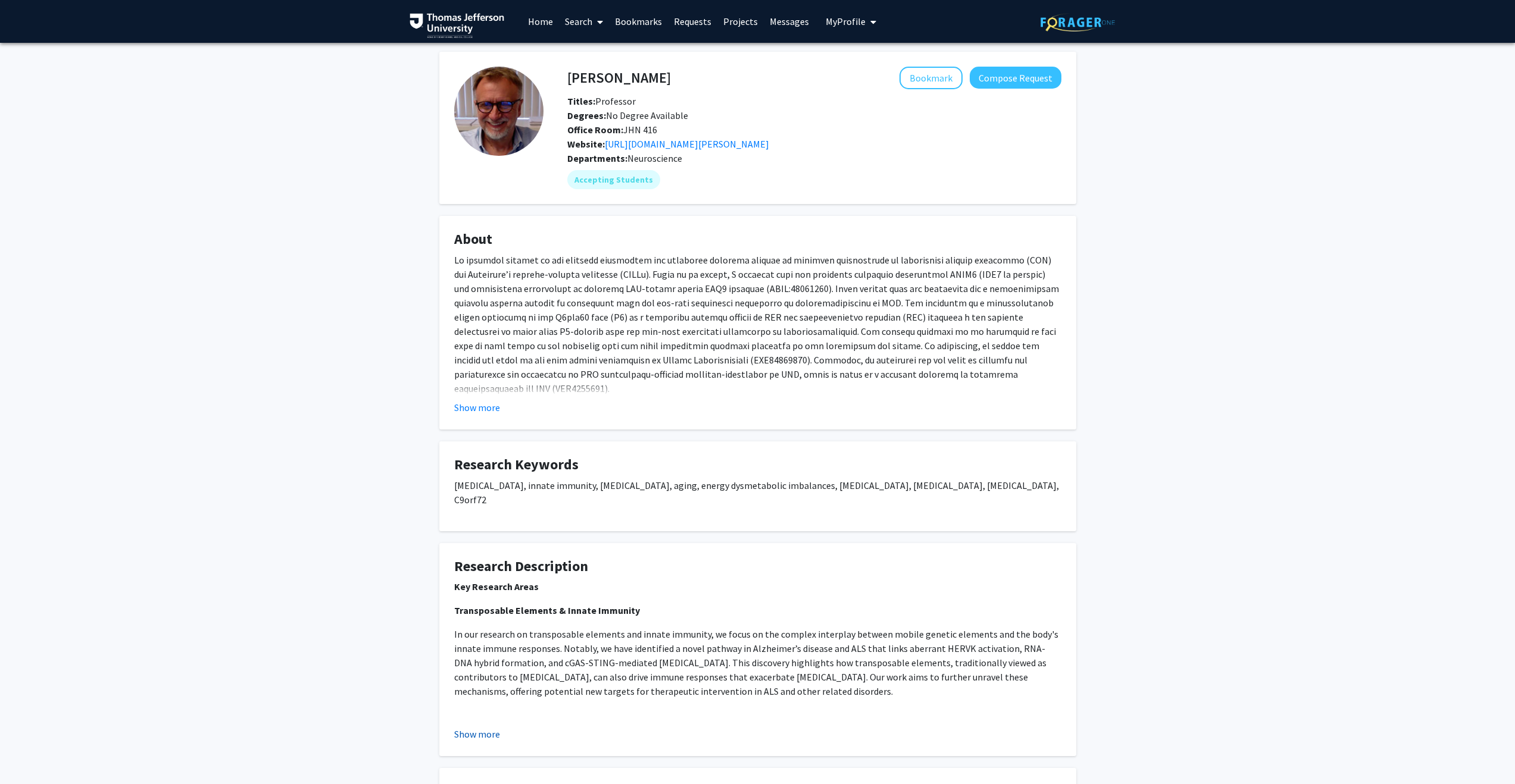
click at [490, 729] on button "Show more" at bounding box center [477, 733] width 46 height 14
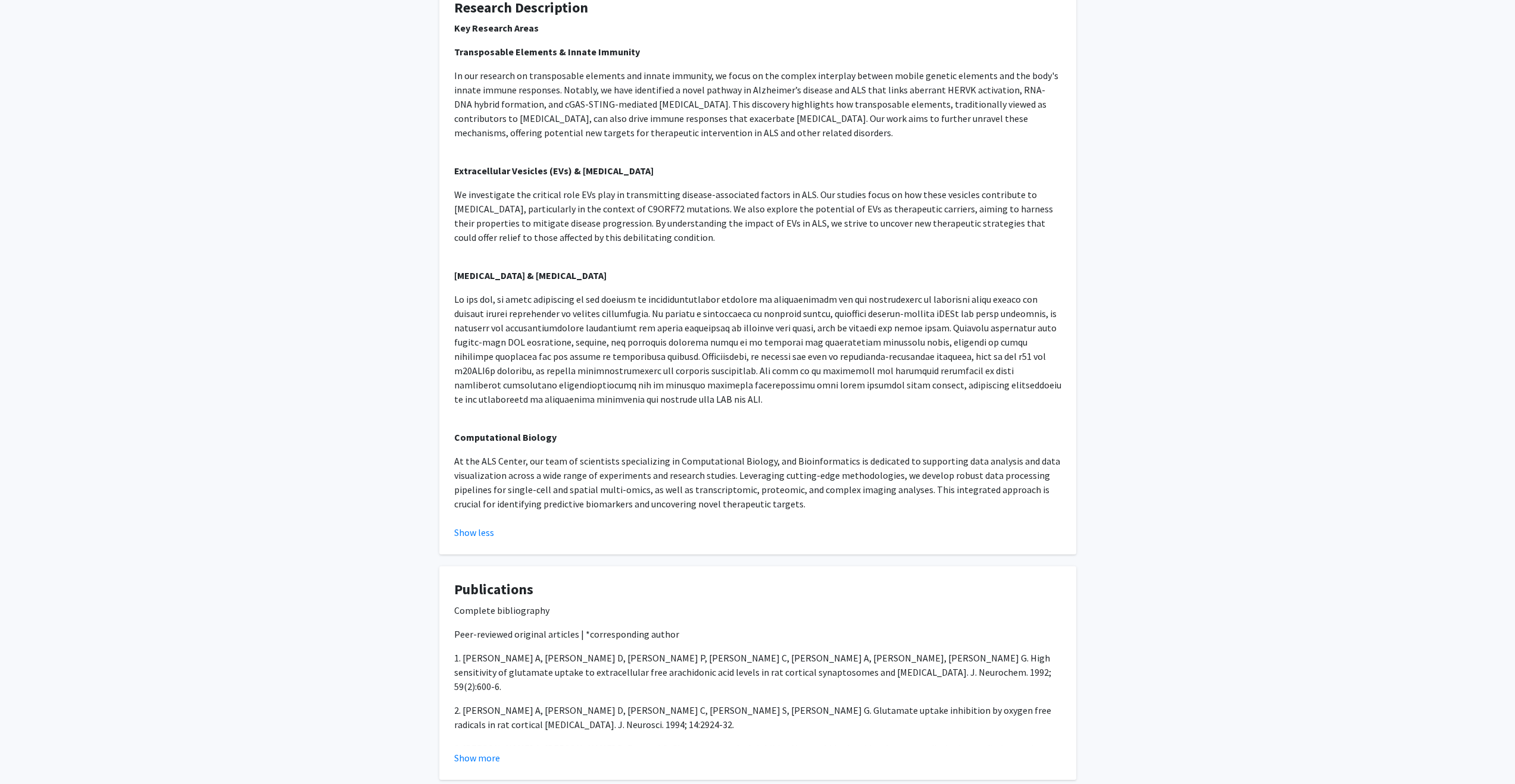
scroll to position [557, 0]
drag, startPoint x: 665, startPoint y: 463, endPoint x: 717, endPoint y: 463, distance: 52.0
click at [717, 463] on p "At the ALS Center, our team of scientists specializing in Computational Biology…" at bounding box center [758, 484] width 607 height 57
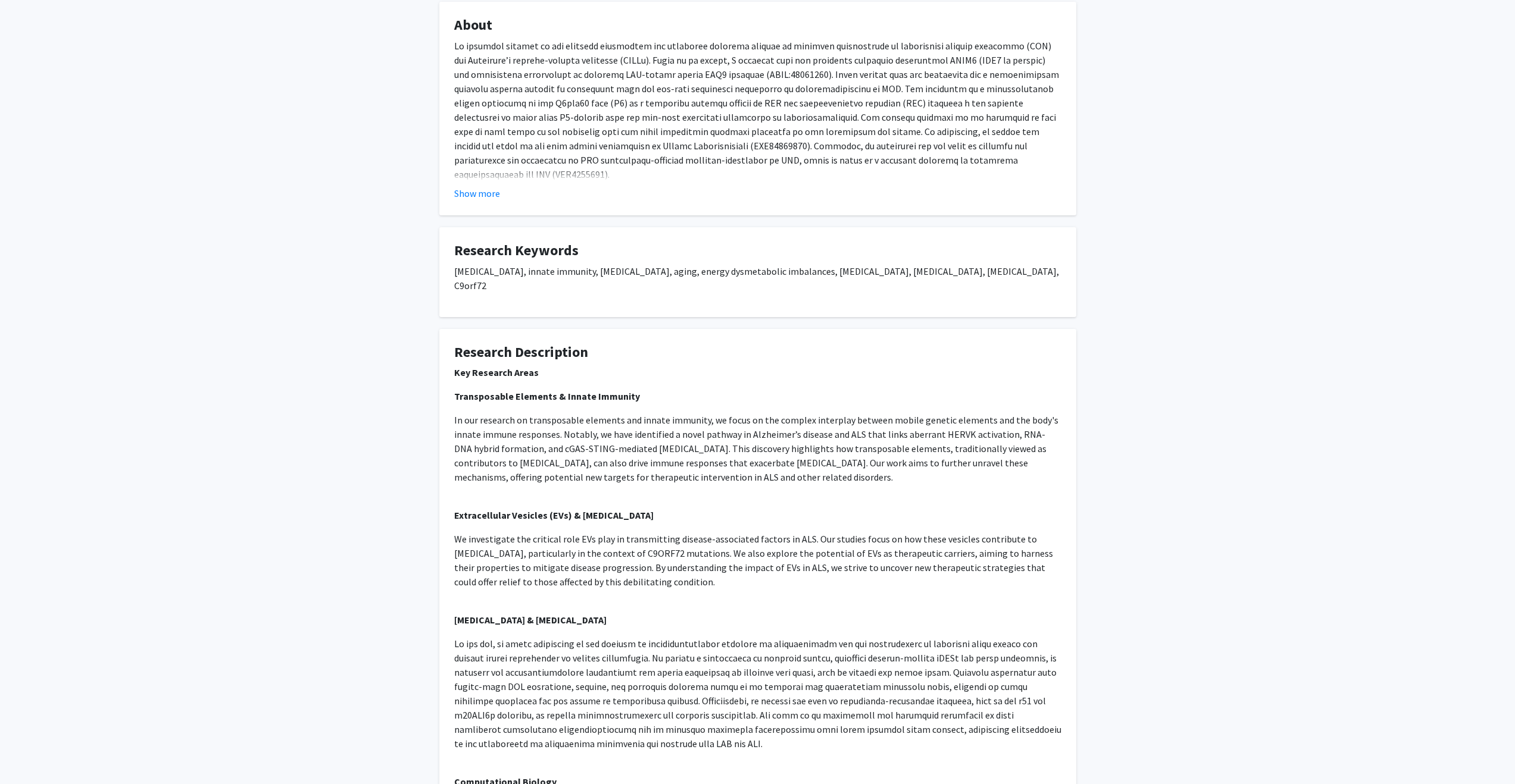
scroll to position [213, 0]
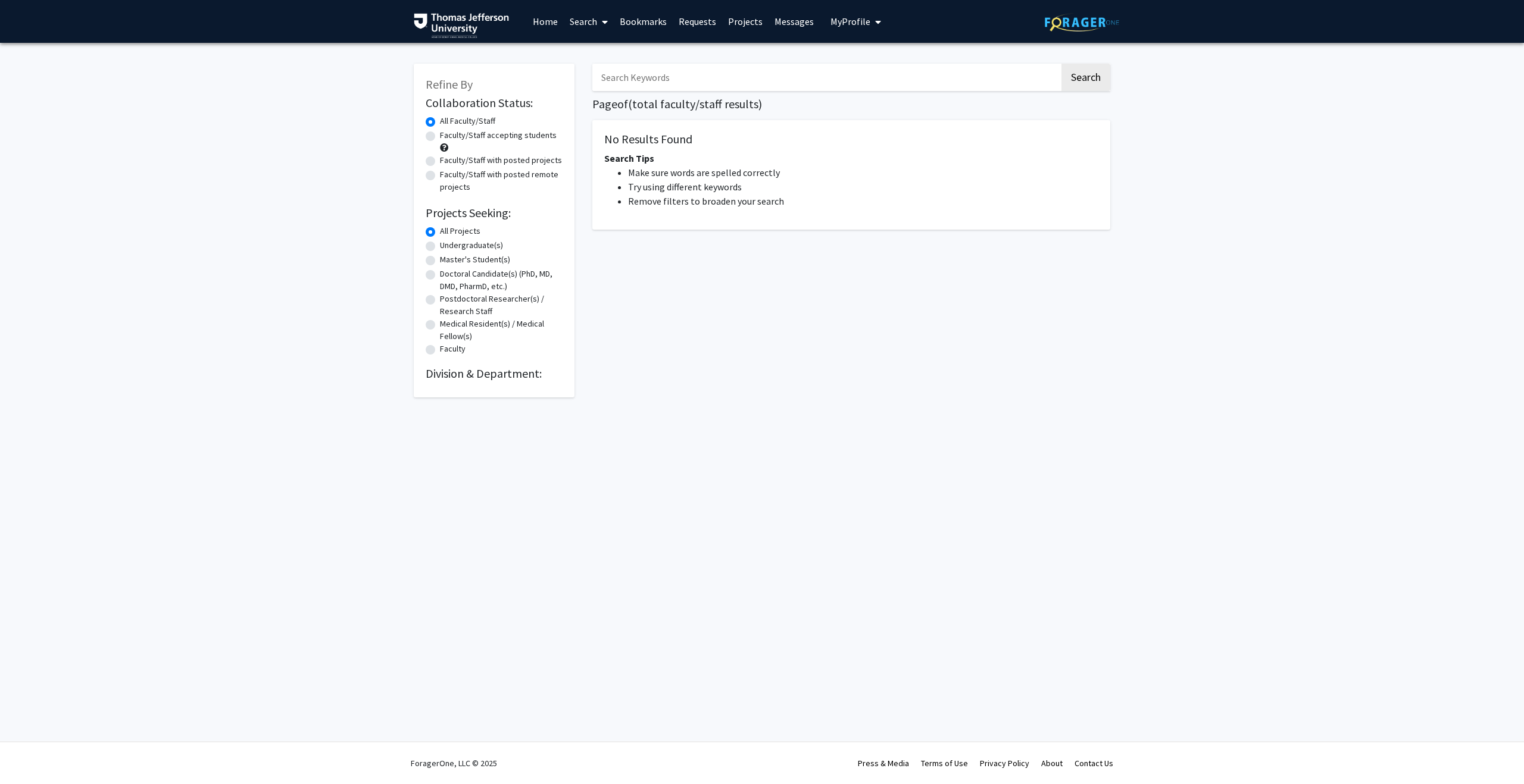
click at [627, 81] on input "Search Keywords" at bounding box center [826, 77] width 468 height 27
click at [1061, 64] on button "Search" at bounding box center [1085, 77] width 49 height 27
click at [1085, 84] on button "Search" at bounding box center [1085, 77] width 49 height 27
click at [1078, 74] on button "Search" at bounding box center [1085, 77] width 49 height 27
click at [827, 69] on input "anesthesia" at bounding box center [826, 77] width 468 height 27
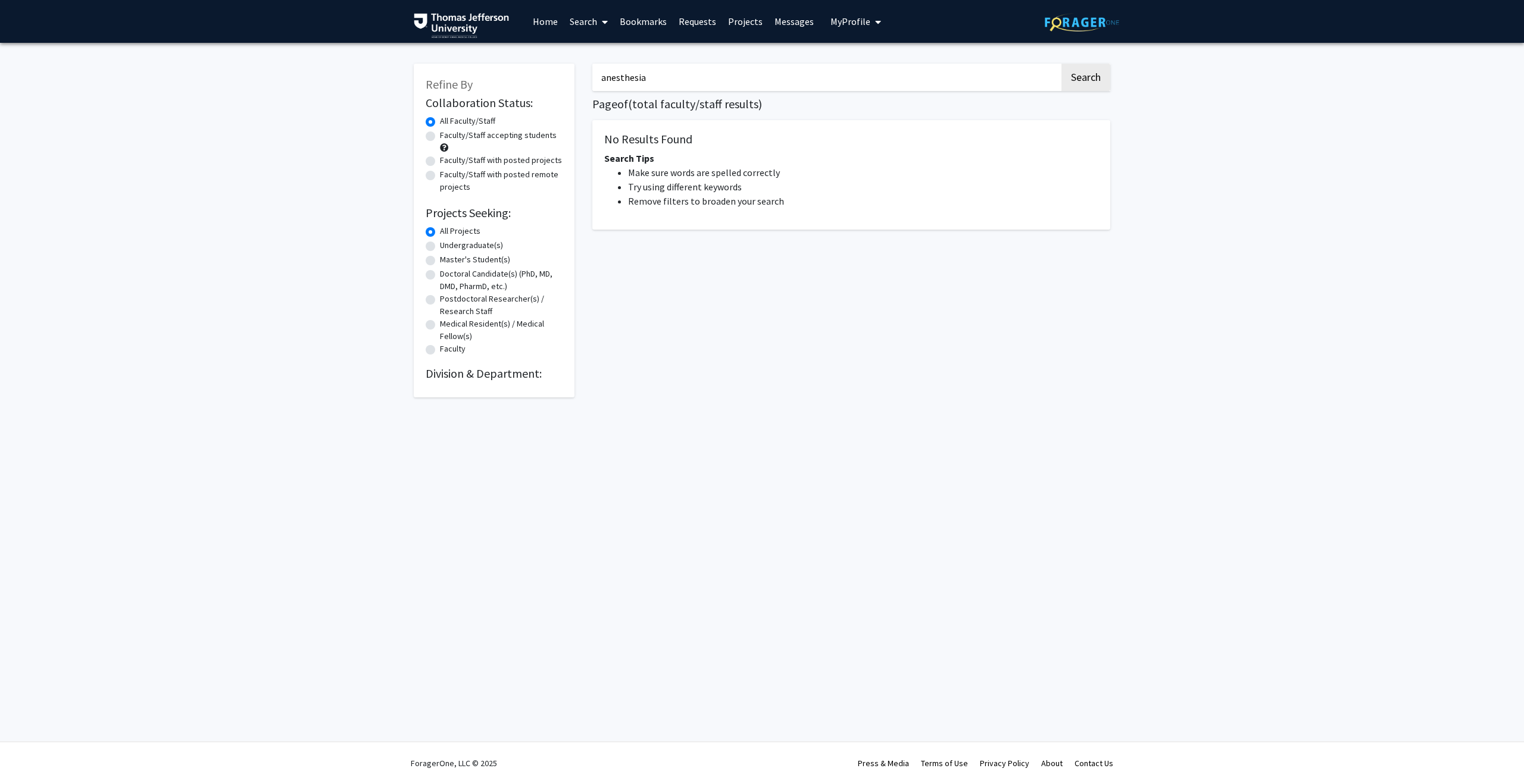
click at [823, 79] on input "anesthesia" at bounding box center [826, 77] width 468 height 27
click at [1061, 64] on button "Search" at bounding box center [1085, 77] width 49 height 27
click at [1076, 80] on button "Search" at bounding box center [1085, 77] width 49 height 27
click at [841, 76] on input "anesthesiology" at bounding box center [826, 77] width 468 height 27
click at [840, 77] on input "anesthesiology" at bounding box center [826, 77] width 468 height 27
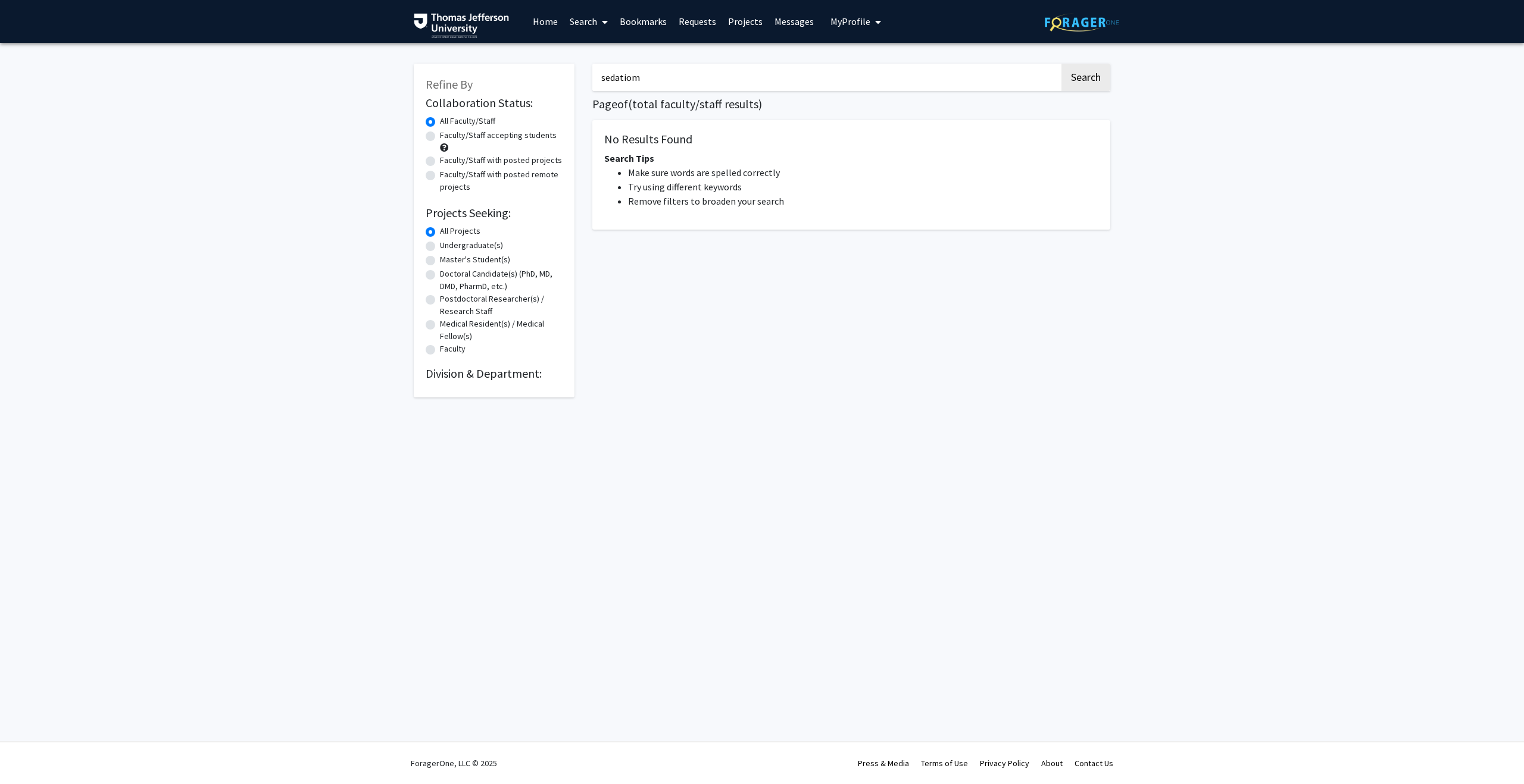
click at [1061, 64] on button "Search" at bounding box center [1085, 77] width 49 height 27
click at [831, 86] on input "sedatiom" at bounding box center [826, 77] width 468 height 27
type input "sedation"
click at [1061, 64] on button "Search" at bounding box center [1085, 77] width 49 height 27
click at [753, 77] on input "sedation" at bounding box center [826, 77] width 468 height 27
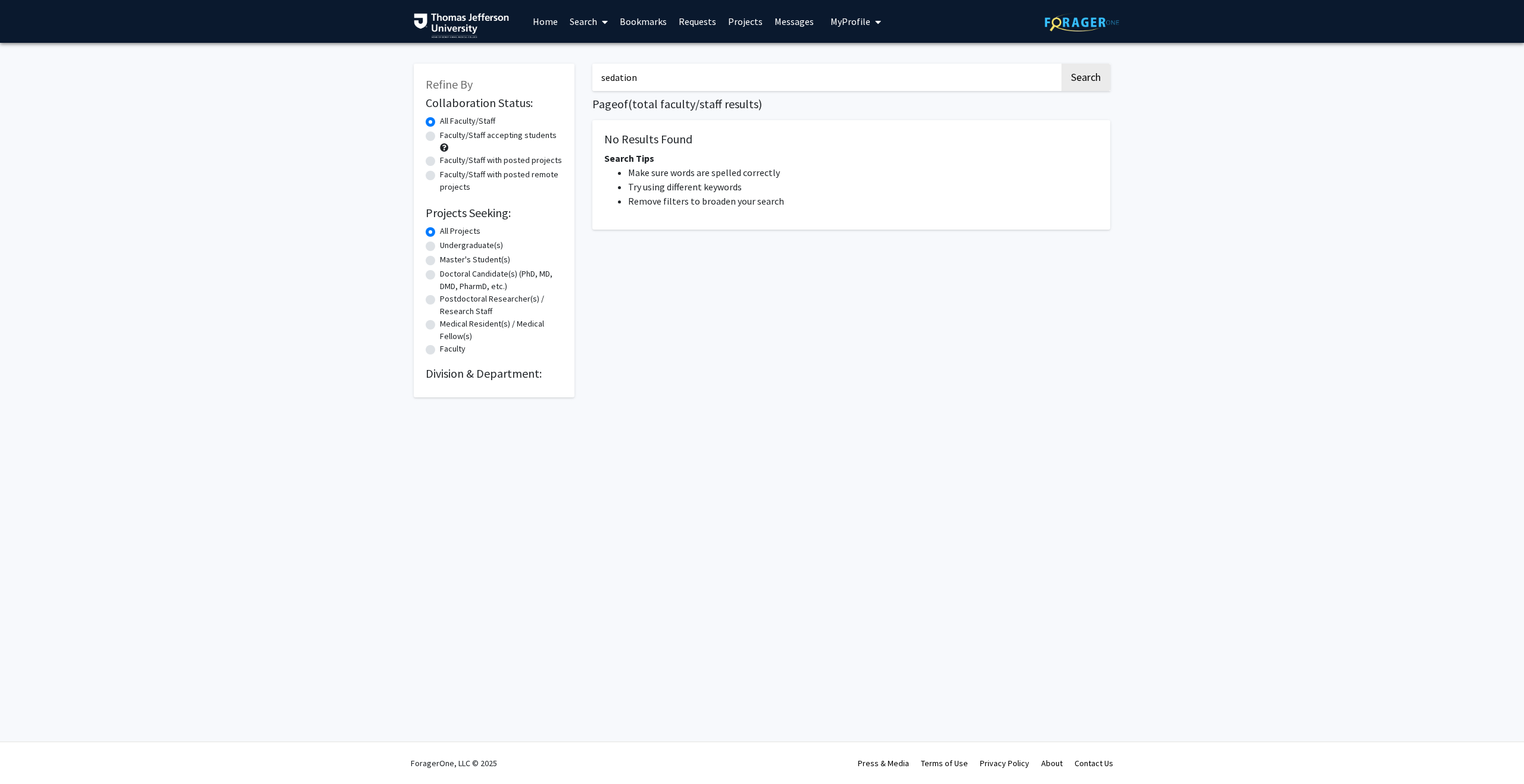
click at [753, 77] on input "sedation" at bounding box center [826, 77] width 468 height 27
click at [1090, 80] on button "Search" at bounding box center [1085, 77] width 49 height 27
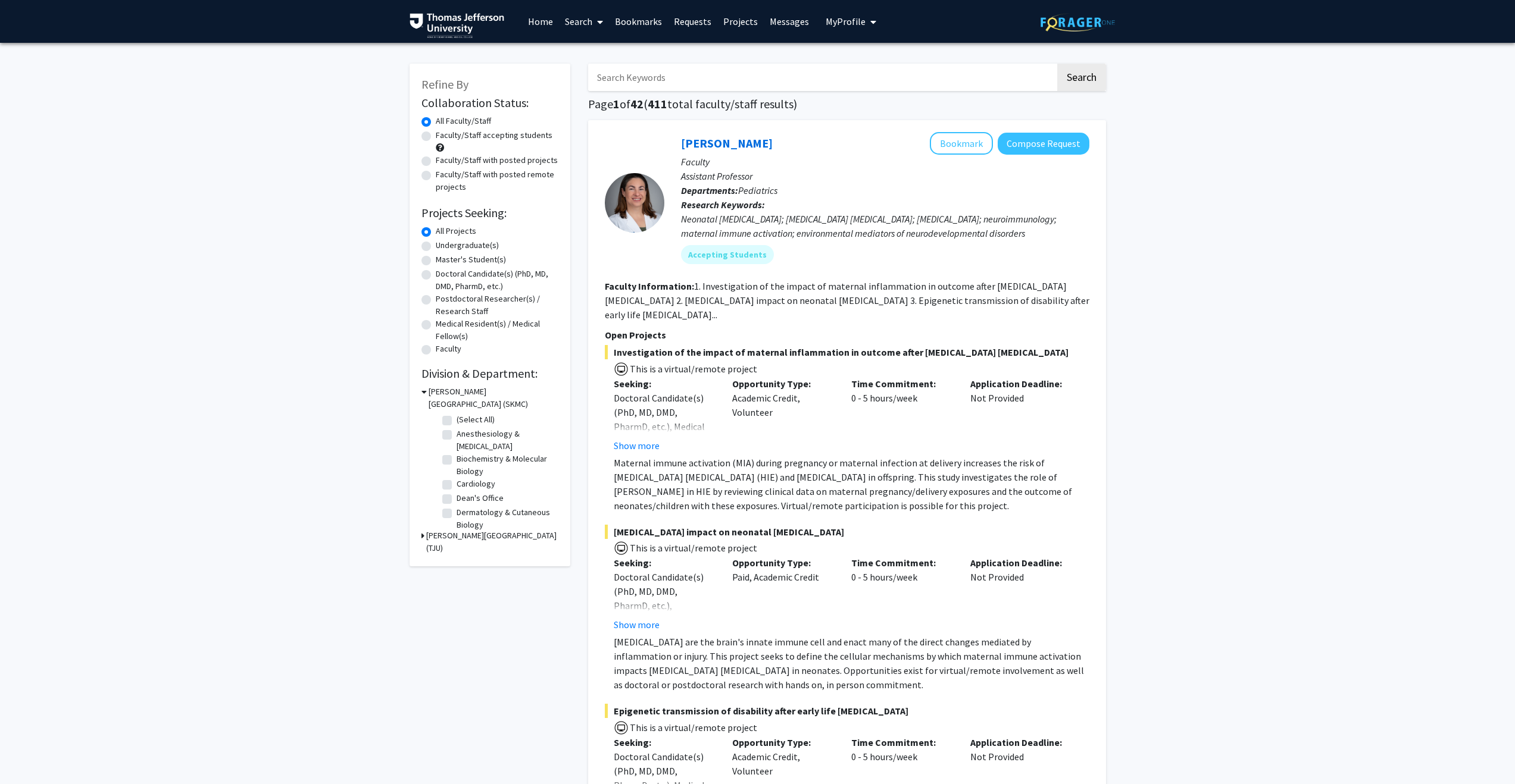
click at [633, 79] on input "Search Keywords" at bounding box center [822, 77] width 468 height 27
type input "anesthesia"
click at [1086, 75] on button "Search" at bounding box center [1081, 77] width 49 height 27
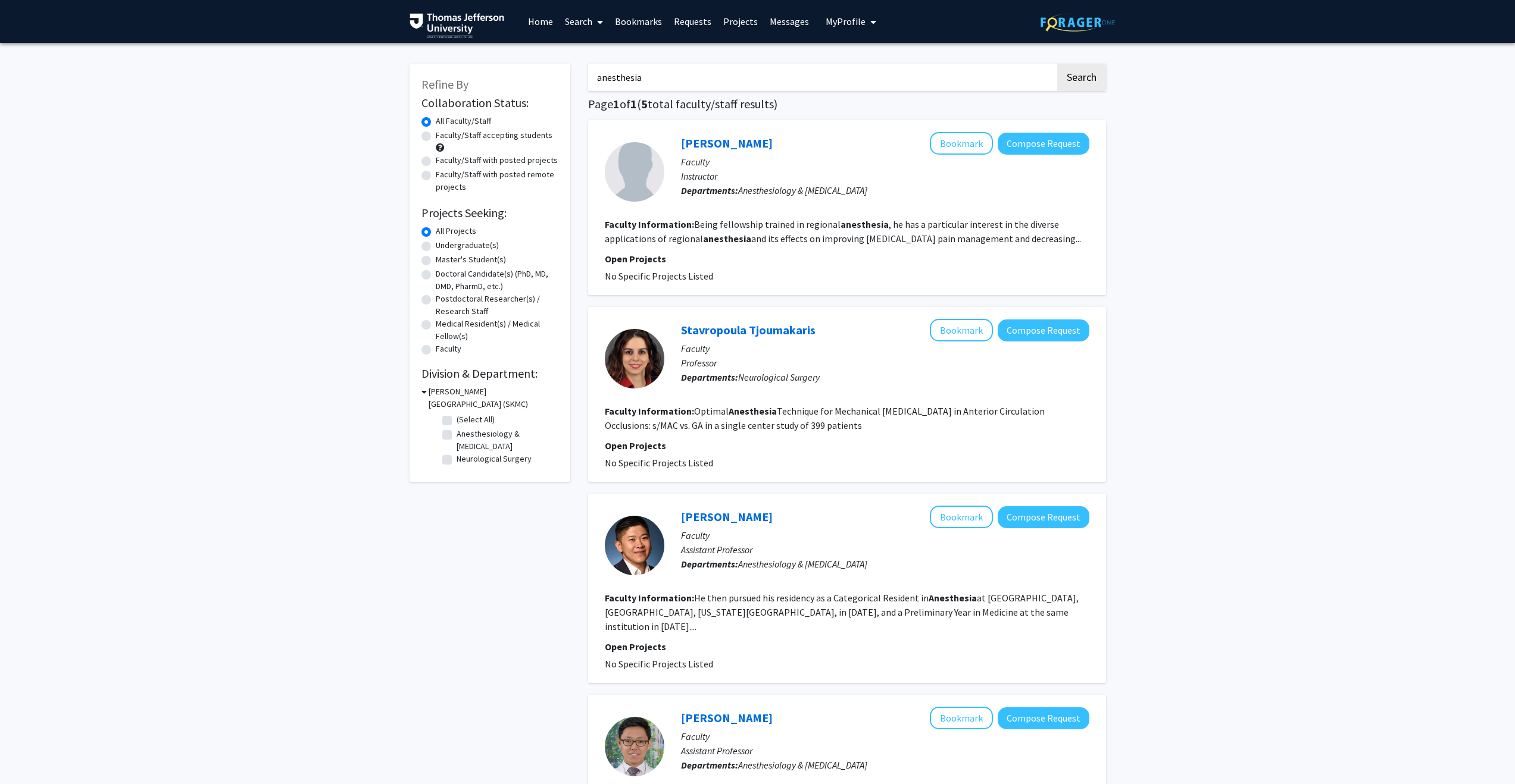
click at [436, 138] on label "Faculty/Staff accepting students" at bounding box center [494, 135] width 117 height 12
click at [436, 137] on input "Faculty/Staff accepting students" at bounding box center [439, 133] width 7 height 7
radio input "true"
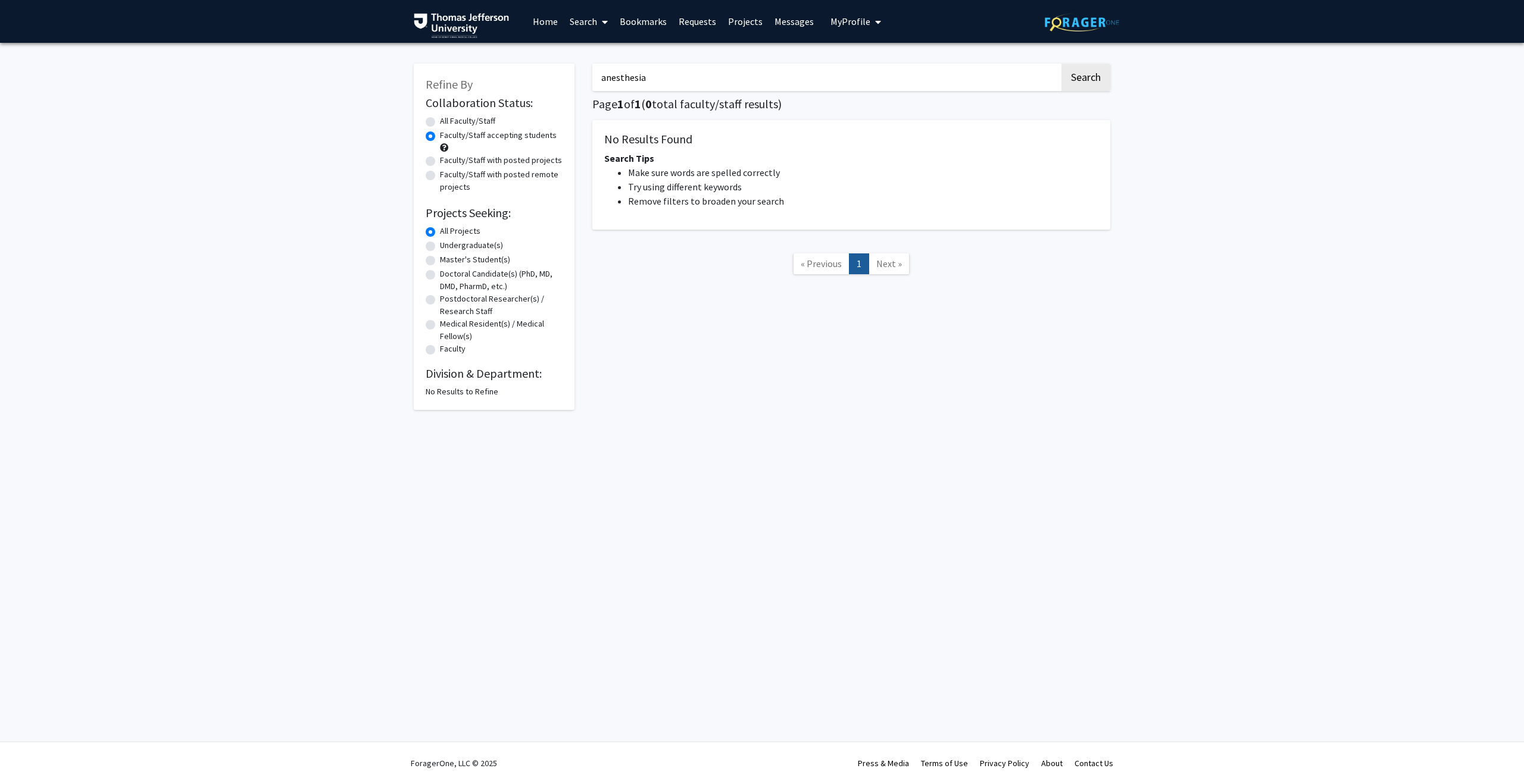
click at [440, 120] on label "All Faculty/Staff" at bounding box center [468, 121] width 56 height 12
click at [440, 120] on input "All Faculty/Staff" at bounding box center [444, 119] width 7 height 7
radio input "true"
